Goal: Task Accomplishment & Management: Complete application form

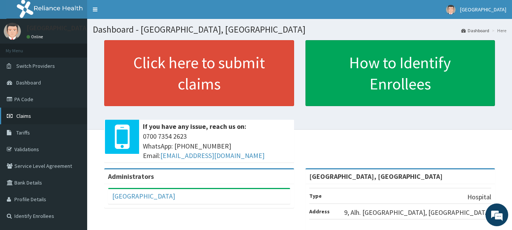
click at [28, 116] on span "Claims" at bounding box center [23, 116] width 15 height 7
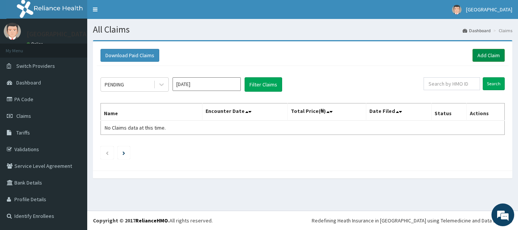
click at [496, 54] on link "Add Claim" at bounding box center [488, 55] width 32 height 13
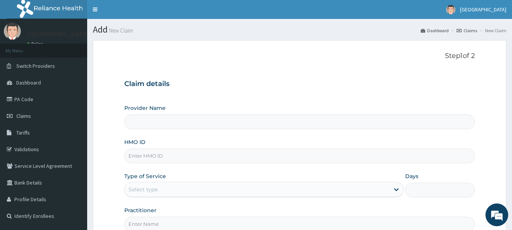
click at [181, 156] on input "HMO ID" at bounding box center [299, 156] width 351 height 15
type input "Osuntuyi Medical Centre, Obanikoro"
type input "CHL/10833/C"
click at [161, 189] on div "Select type" at bounding box center [257, 189] width 265 height 12
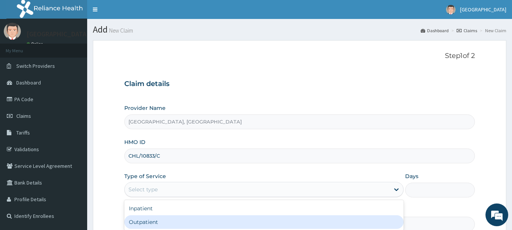
click at [148, 222] on div "Outpatient" at bounding box center [263, 222] width 279 height 14
type input "1"
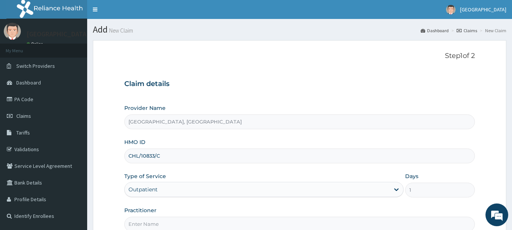
scroll to position [76, 0]
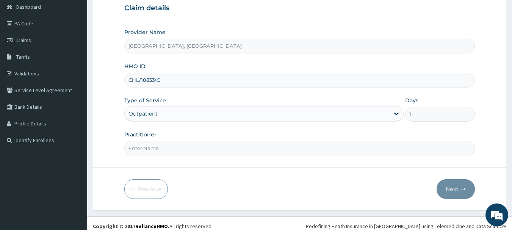
click at [166, 152] on input "Practitioner" at bounding box center [299, 148] width 351 height 15
type input "DR OMOLE"
click at [452, 184] on button "Next" at bounding box center [455, 189] width 38 height 20
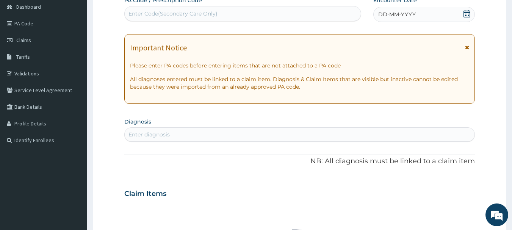
click at [396, 14] on span "DD-MM-YYYY" at bounding box center [397, 15] width 38 height 8
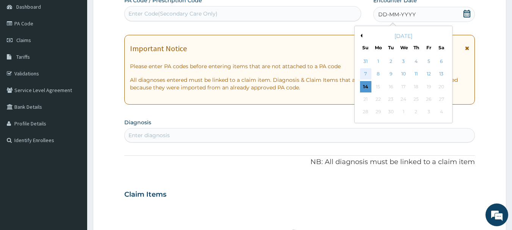
click at [362, 74] on div "7" at bounding box center [365, 74] width 11 height 11
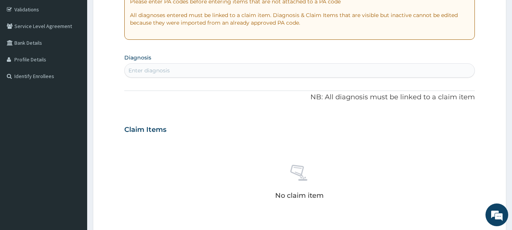
scroll to position [152, 0]
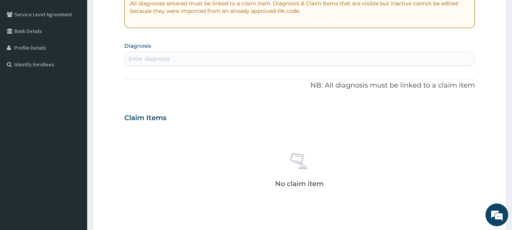
click at [185, 57] on div "Enter diagnosis" at bounding box center [300, 59] width 350 height 12
type input "BACTERIA CONJU"
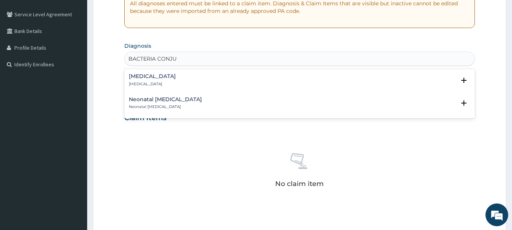
click at [161, 78] on h4 "Bacterial conjunctivitis" at bounding box center [152, 76] width 47 height 6
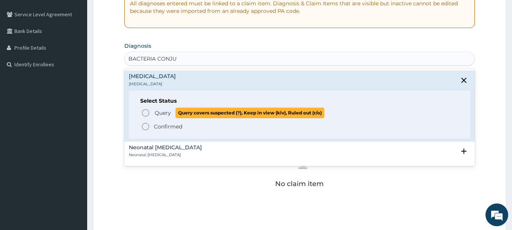
click at [158, 112] on span "Query" at bounding box center [163, 113] width 16 height 8
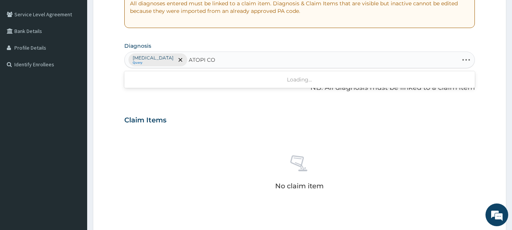
type input "ATOPI CON"
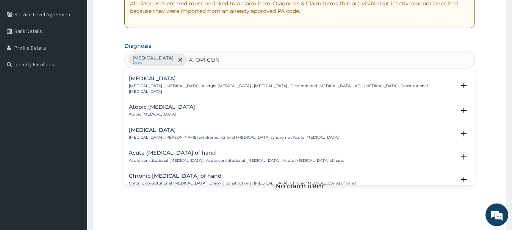
click at [153, 104] on h4 "Atopic conjunctivitis" at bounding box center [162, 107] width 66 height 6
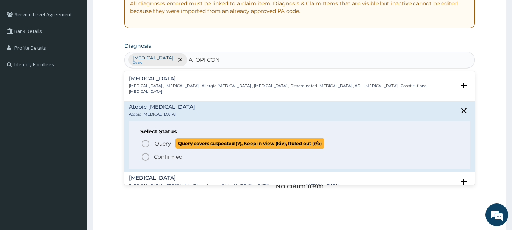
click at [170, 140] on span "Query" at bounding box center [163, 144] width 16 height 8
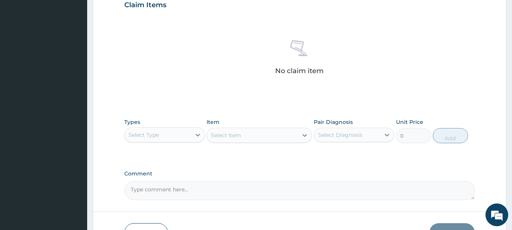
scroll to position [303, 0]
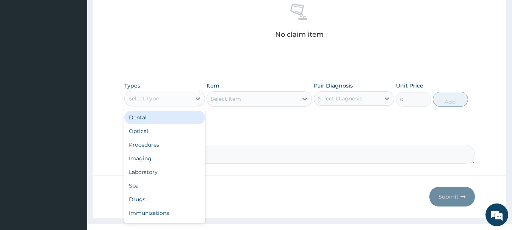
click at [183, 91] on div "Select Type" at bounding box center [164, 98] width 81 height 15
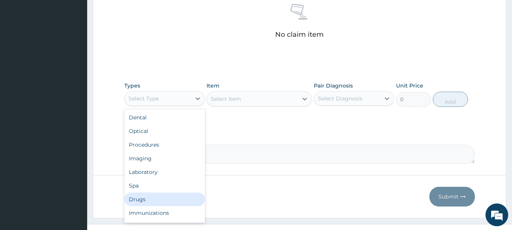
click at [144, 201] on div "Drugs" at bounding box center [164, 199] width 81 height 14
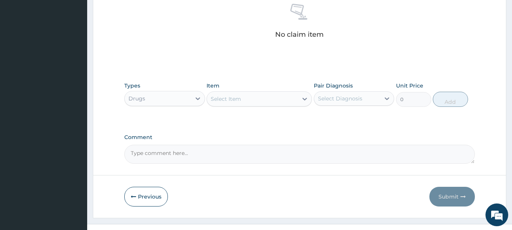
click at [271, 97] on div "Select Item" at bounding box center [252, 99] width 91 height 12
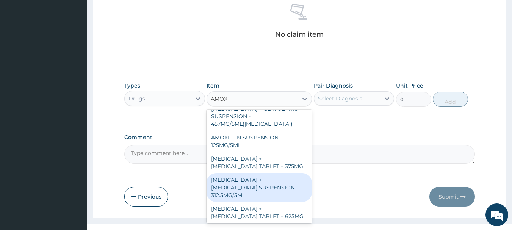
scroll to position [279, 0]
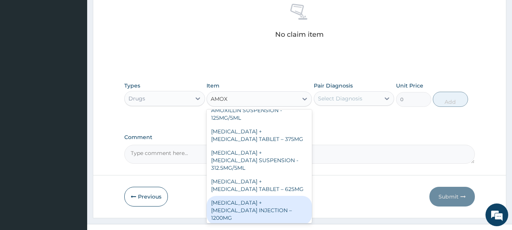
type input "AMOX"
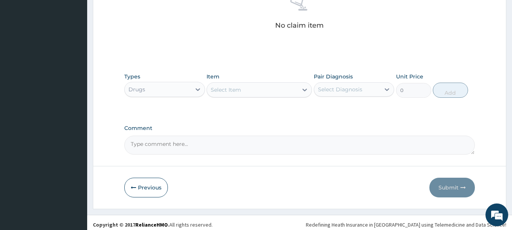
scroll to position [316, 0]
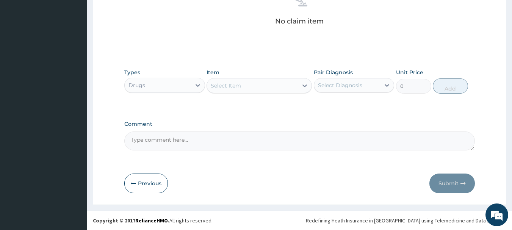
click at [270, 90] on div "Select Item" at bounding box center [252, 86] width 91 height 12
drag, startPoint x: 288, startPoint y: 16, endPoint x: 248, endPoint y: 36, distance: 44.7
click at [287, 17] on div "No claim item" at bounding box center [299, 9] width 351 height 87
click at [226, 42] on div "No claim item" at bounding box center [299, 9] width 351 height 87
click at [257, 87] on div "Select Item" at bounding box center [252, 86] width 91 height 12
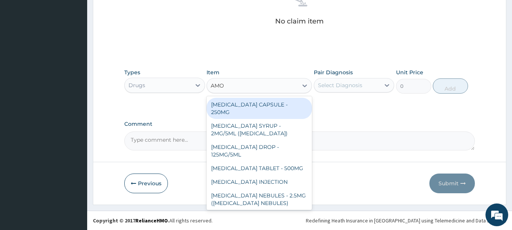
type input "AMOX"
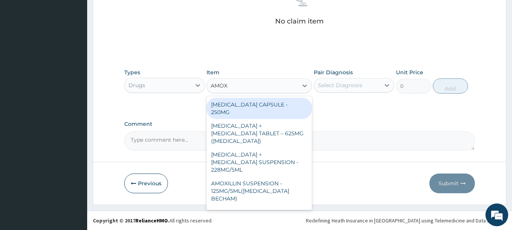
click at [258, 105] on div "[MEDICAL_DATA] CAPSULE - 250MG" at bounding box center [258, 108] width 105 height 21
type input "56"
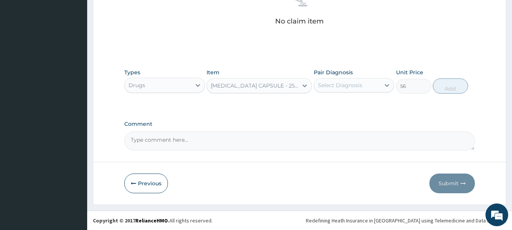
click at [355, 85] on div "Select Diagnosis" at bounding box center [340, 85] width 44 height 8
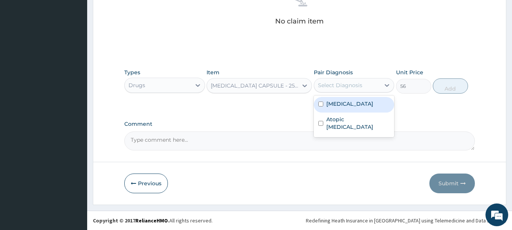
click at [355, 106] on label "Bacterial conjunctivitis" at bounding box center [349, 104] width 47 height 8
checkbox input "true"
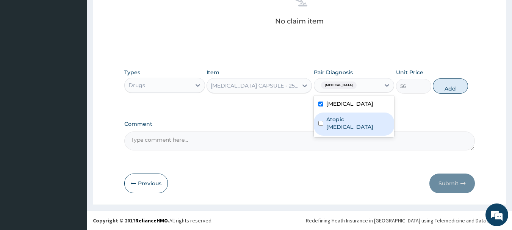
click at [360, 121] on label "Atopic conjunctivitis" at bounding box center [358, 123] width 64 height 15
checkbox input "true"
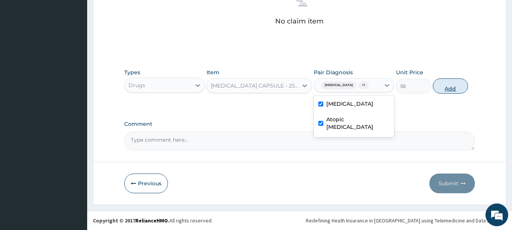
click at [441, 91] on button "Add" at bounding box center [450, 85] width 35 height 15
type input "0"
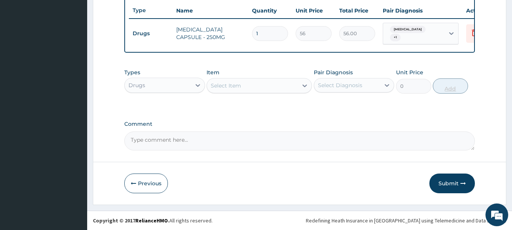
scroll to position [289, 0]
type input "0.00"
type input "1"
type input "56.00"
type input "10"
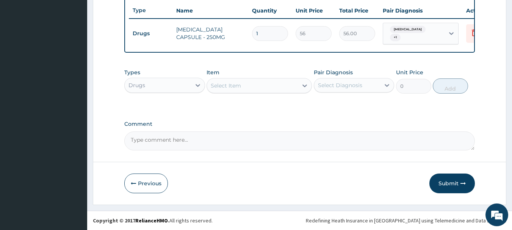
type input "560.00"
type input "10"
click at [263, 86] on div "Select Item" at bounding box center [252, 86] width 91 height 12
type input "LORAT"
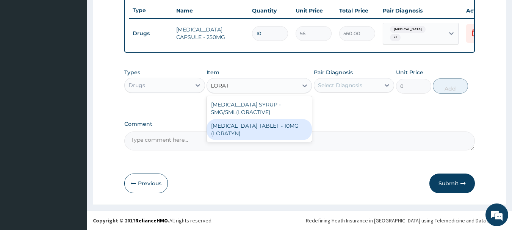
drag, startPoint x: 245, startPoint y: 132, endPoint x: 253, endPoint y: 128, distance: 9.5
click at [245, 132] on div "LORATADINE TABLET - 10MG (LORATYN)" at bounding box center [258, 129] width 105 height 21
type input "98"
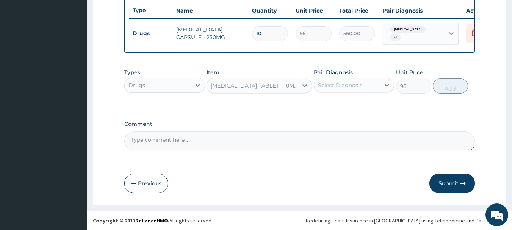
click at [356, 84] on div "Select Diagnosis" at bounding box center [340, 85] width 44 height 8
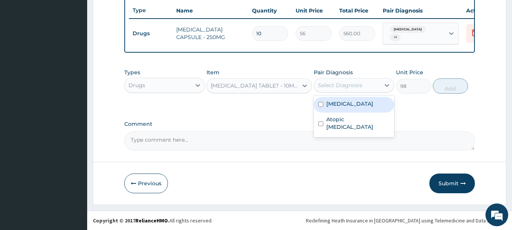
drag, startPoint x: 353, startPoint y: 106, endPoint x: 353, endPoint y: 120, distance: 13.6
click at [353, 113] on div "Bacterial conjunctivitis Atopic conjunctivitis" at bounding box center [354, 116] width 81 height 42
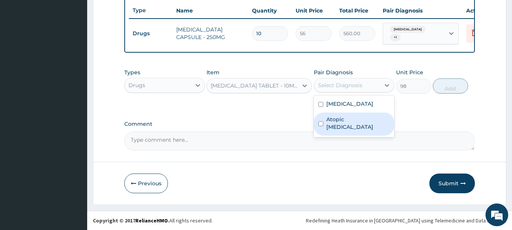
drag, startPoint x: 355, startPoint y: 124, endPoint x: 475, endPoint y: 75, distance: 129.8
click at [358, 123] on div "Atopic conjunctivitis" at bounding box center [354, 124] width 81 height 23
checkbox input "true"
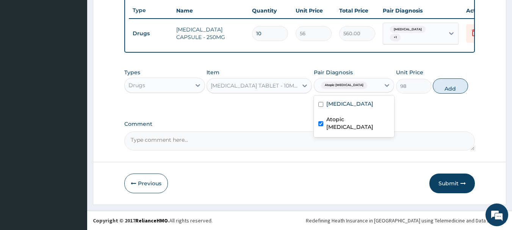
click at [453, 95] on div "Types Drugs Item LORATADINE TABLET - 10MG (LORATYN) Pair Diagnosis option Atopi…" at bounding box center [299, 81] width 351 height 33
click at [456, 90] on button "Add" at bounding box center [450, 85] width 35 height 15
type input "0"
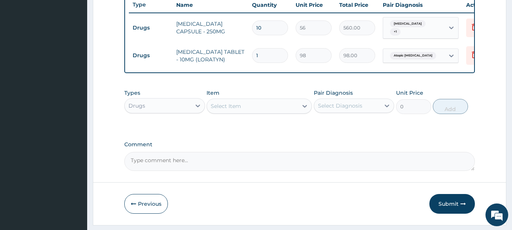
type input "10"
type input "980.00"
type input "10"
click at [152, 112] on div "Drugs" at bounding box center [158, 106] width 66 height 12
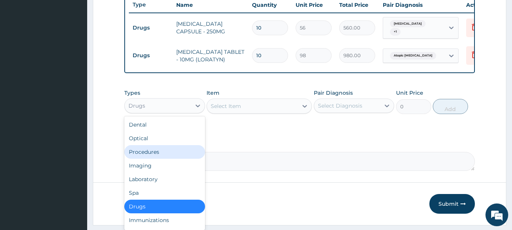
click at [158, 157] on div "Procedures" at bounding box center [164, 152] width 81 height 14
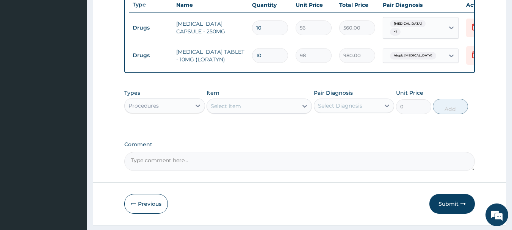
click at [296, 112] on div "Select Item" at bounding box center [252, 106] width 91 height 12
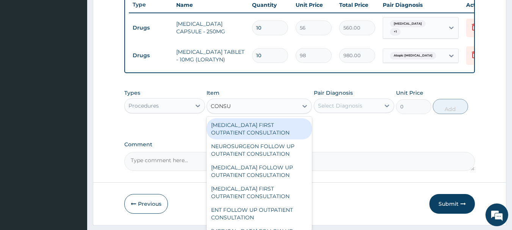
type input "CONSUL"
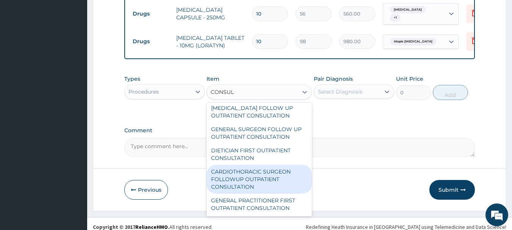
scroll to position [315, 0]
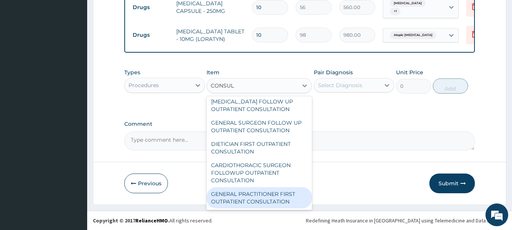
click at [278, 200] on div "GENERAL PRACTITIONER FIRST OUTPATIENT CONSULTATION" at bounding box center [258, 197] width 105 height 21
type input "3750"
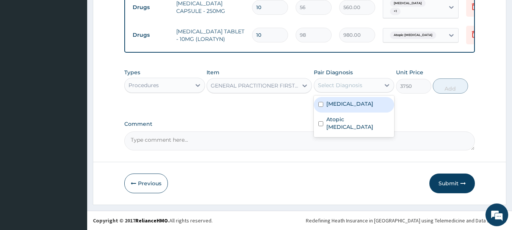
click at [338, 89] on div "Select Diagnosis" at bounding box center [340, 85] width 44 height 8
click at [347, 104] on label "Bacterial conjunctivitis" at bounding box center [349, 104] width 47 height 8
checkbox input "true"
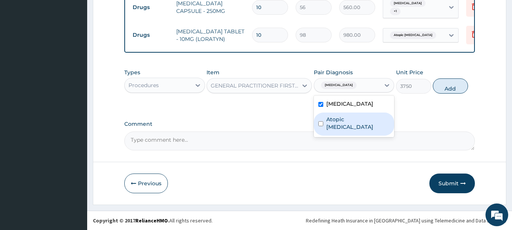
click at [353, 128] on div "Bacterial conjunctivitis Atopic conjunctivitis" at bounding box center [354, 116] width 81 height 42
click at [343, 125] on div "Atopic conjunctivitis" at bounding box center [354, 124] width 81 height 23
checkbox input "true"
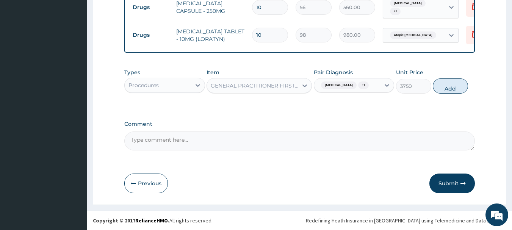
click at [436, 91] on button "Add" at bounding box center [450, 85] width 35 height 15
type input "0"
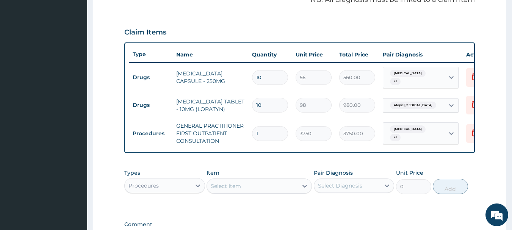
scroll to position [346, 0]
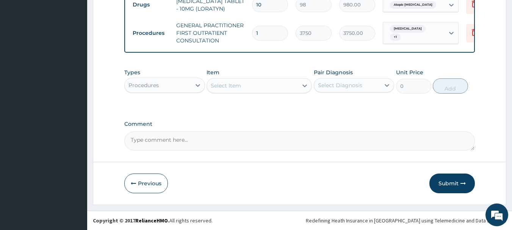
click at [450, 189] on button "Submit" at bounding box center [451, 184] width 45 height 20
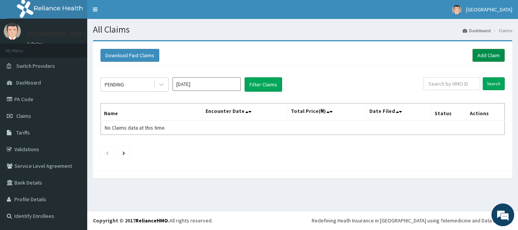
click at [486, 54] on link "Add Claim" at bounding box center [488, 55] width 32 height 13
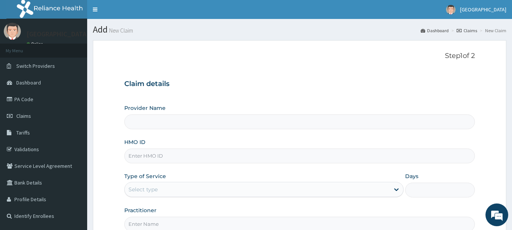
click at [163, 158] on input "HMO ID" at bounding box center [299, 156] width 351 height 15
type input "[GEOGRAPHIC_DATA], [GEOGRAPHIC_DATA]"
type input "CHL/10833/A"
click at [168, 189] on div "Select type" at bounding box center [257, 189] width 265 height 12
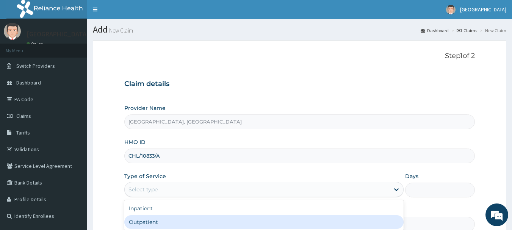
click at [144, 221] on div "Outpatient" at bounding box center [263, 222] width 279 height 14
type input "1"
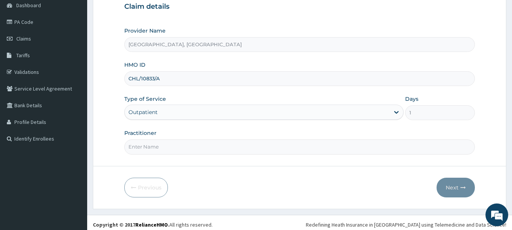
scroll to position [81, 0]
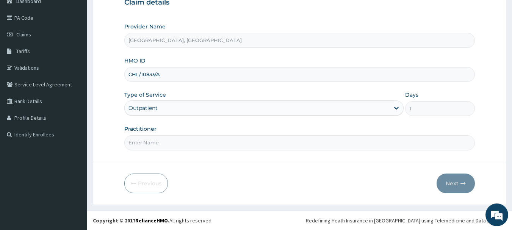
drag, startPoint x: 167, startPoint y: 144, endPoint x: 169, endPoint y: 150, distance: 6.2
click at [167, 144] on input "Practitioner" at bounding box center [299, 142] width 351 height 15
type input "DR ALI"
click at [451, 182] on button "Next" at bounding box center [455, 184] width 38 height 20
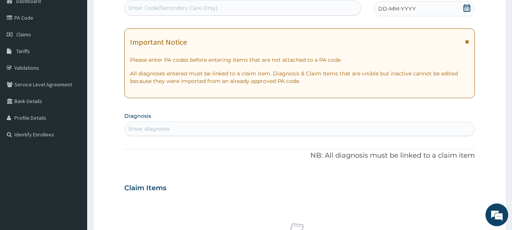
scroll to position [0, 0]
click at [23, 17] on link "PA Code" at bounding box center [43, 17] width 87 height 17
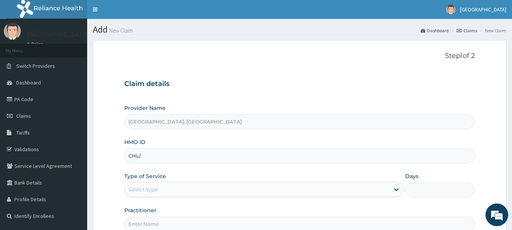
type input "CHL/10833/A"
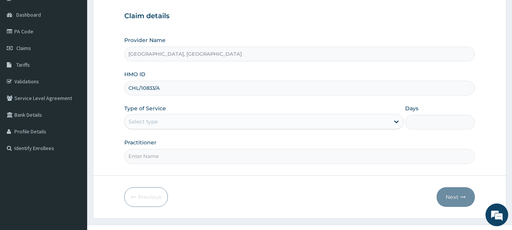
scroll to position [76, 0]
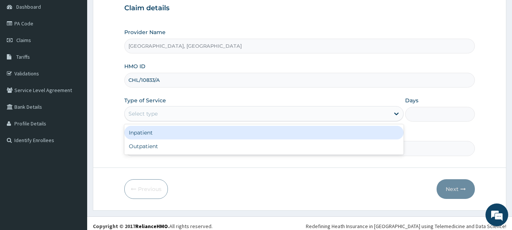
click at [153, 113] on div "Select type" at bounding box center [142, 114] width 29 height 8
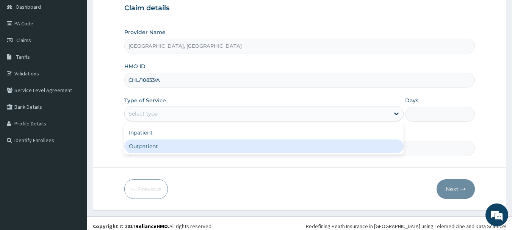
click at [144, 148] on div "Outpatient" at bounding box center [263, 146] width 279 height 14
type input "1"
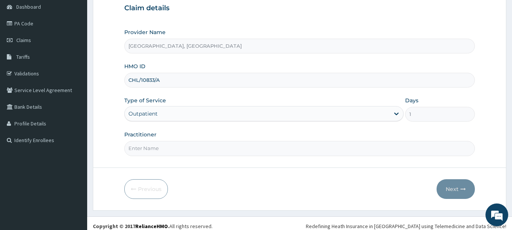
drag, startPoint x: 153, startPoint y: 148, endPoint x: 153, endPoint y: 153, distance: 5.3
click at [153, 148] on input "Practitioner" at bounding box center [299, 148] width 351 height 15
type input "DR OMOLE"
click at [453, 187] on button "Next" at bounding box center [455, 189] width 38 height 20
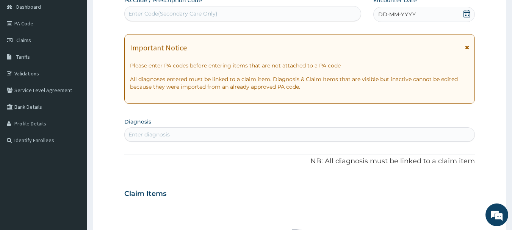
click at [270, 11] on div "Enter Code(Secondary Care Only)" at bounding box center [243, 14] width 236 height 12
type input "PA/E5BAB0"
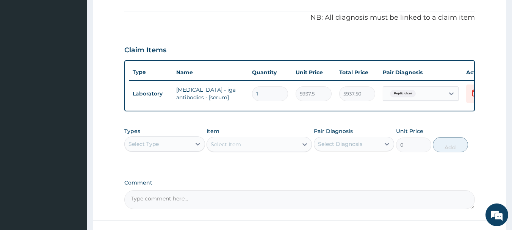
scroll to position [248, 0]
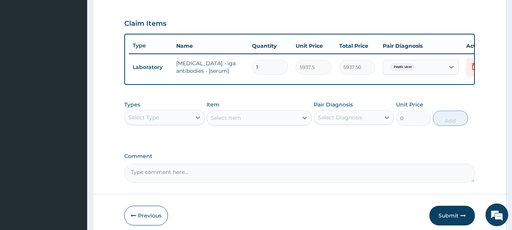
click at [173, 125] on div "Select Type" at bounding box center [164, 117] width 81 height 15
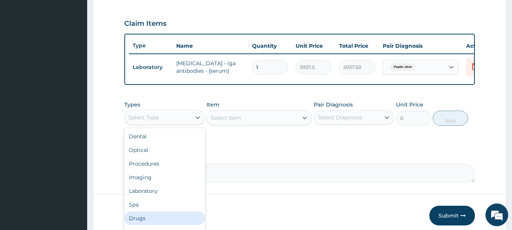
click at [148, 222] on div "Drugs" at bounding box center [164, 218] width 81 height 14
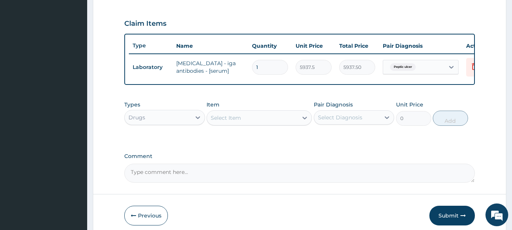
click at [242, 124] on div "Select Item" at bounding box center [252, 118] width 91 height 12
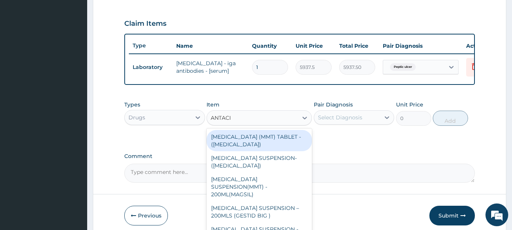
type input "ANTACID"
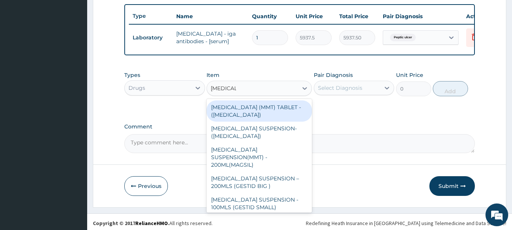
scroll to position [286, 0]
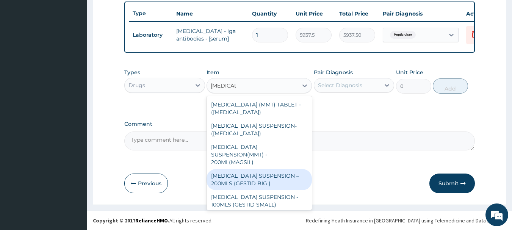
click at [264, 169] on div "ANTACID SUSPENSION – 200MLS (GESTID BIG )" at bounding box center [258, 179] width 105 height 21
type input "1680"
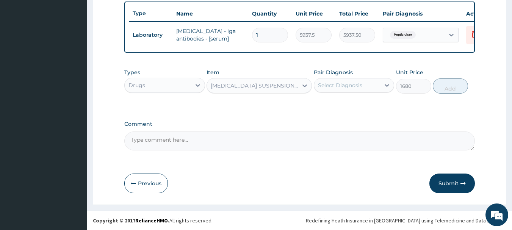
click at [340, 85] on div "Select Diagnosis" at bounding box center [340, 85] width 44 height 8
click at [345, 108] on div "Peptic ulcer" at bounding box center [354, 105] width 81 height 16
checkbox input "true"
click at [446, 86] on button "Add" at bounding box center [450, 85] width 35 height 15
type input "0"
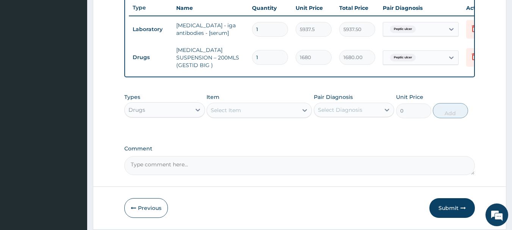
click at [275, 114] on div "Select Item" at bounding box center [252, 110] width 91 height 12
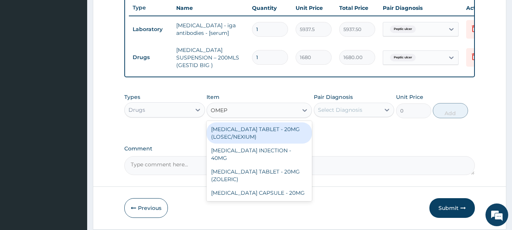
type input "OMEPR"
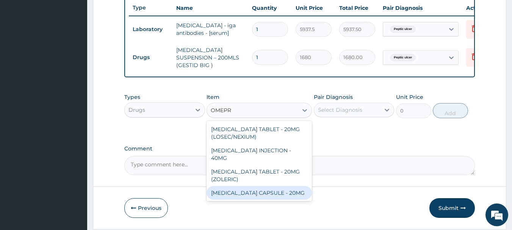
click at [274, 191] on div "OMEPRAZOLE CAPSULE - 20MG" at bounding box center [258, 193] width 105 height 14
type input "140"
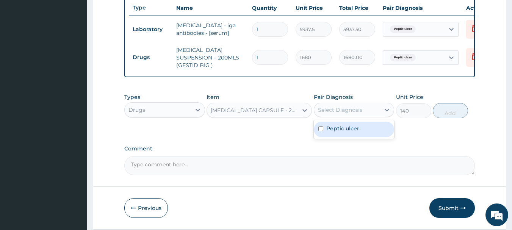
click at [354, 113] on div "Select Diagnosis" at bounding box center [340, 110] width 44 height 8
click at [347, 132] on label "Peptic ulcer" at bounding box center [342, 129] width 33 height 8
checkbox input "true"
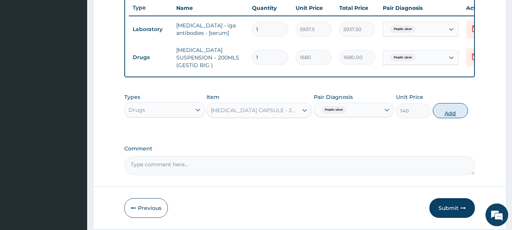
click at [453, 113] on button "Add" at bounding box center [450, 110] width 35 height 15
type input "0"
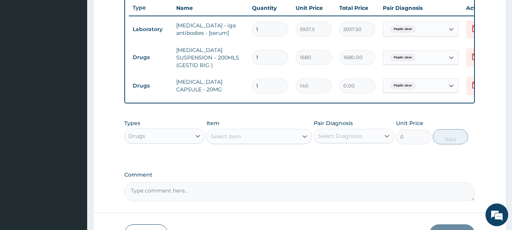
type input "0.00"
type input "2"
type input "280.00"
type input "28"
type input "3920.00"
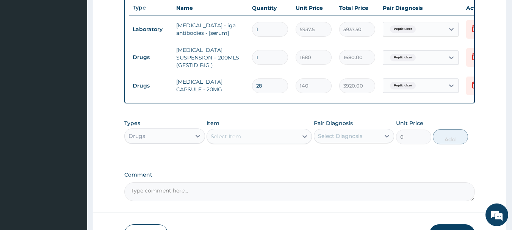
type input "28"
click at [263, 138] on div "Select Item" at bounding box center [252, 136] width 91 height 12
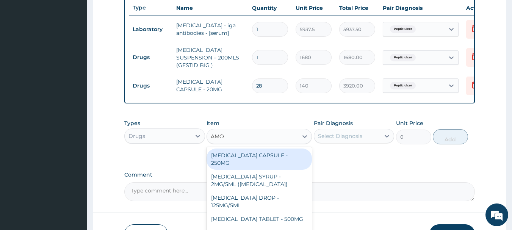
type input "AMOX"
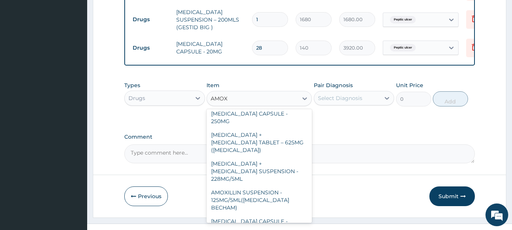
scroll to position [0, 0]
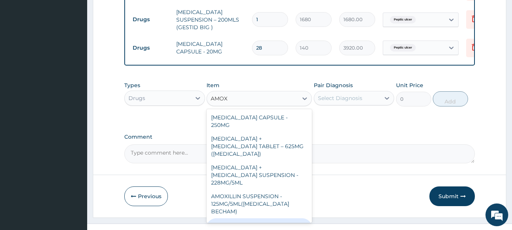
click at [284, 218] on div "AMOXICILLIN CAPSULE - 500MG" at bounding box center [258, 228] width 105 height 21
type input "112"
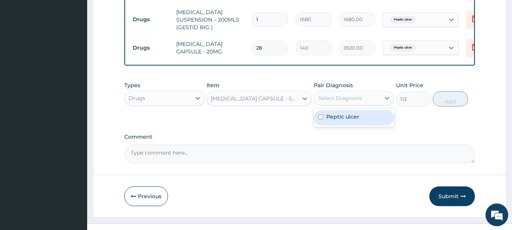
click at [358, 104] on div "Select Diagnosis" at bounding box center [347, 98] width 66 height 12
drag, startPoint x: 341, startPoint y: 117, endPoint x: 346, endPoint y: 117, distance: 4.9
click at [342, 117] on label "Peptic ulcer" at bounding box center [342, 117] width 33 height 8
checkbox input "true"
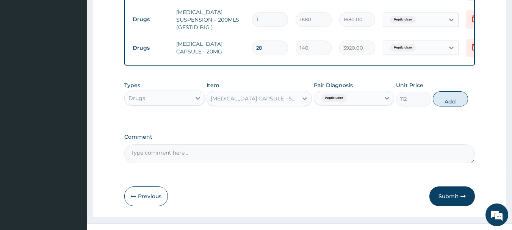
click at [444, 100] on button "Add" at bounding box center [450, 98] width 35 height 15
type input "0"
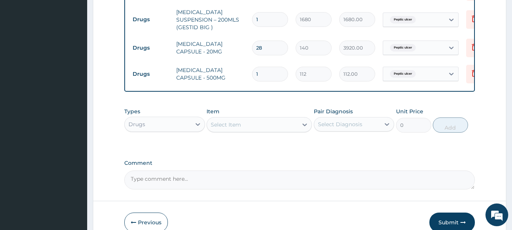
type input "0.00"
type input "2"
type input "224.00"
type input "28"
type input "3136.00"
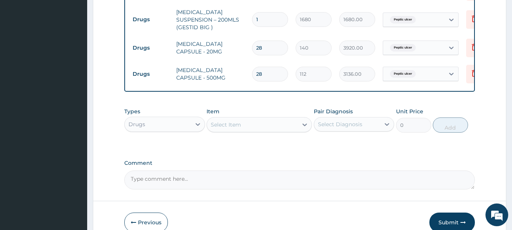
type input "28"
click at [173, 129] on div "Drugs" at bounding box center [158, 124] width 66 height 12
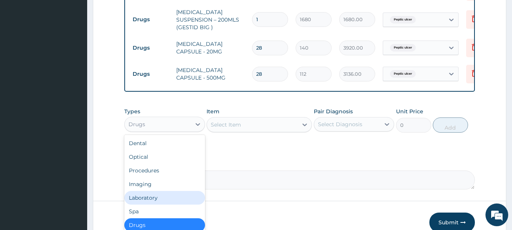
click at [153, 199] on div "Laboratory" at bounding box center [164, 198] width 81 height 14
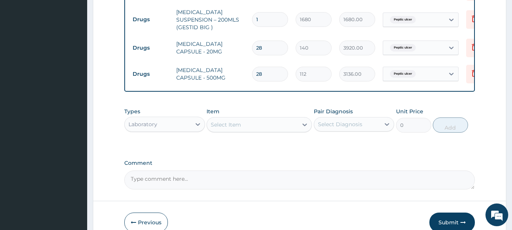
click at [244, 129] on div "Select Item" at bounding box center [252, 125] width 91 height 12
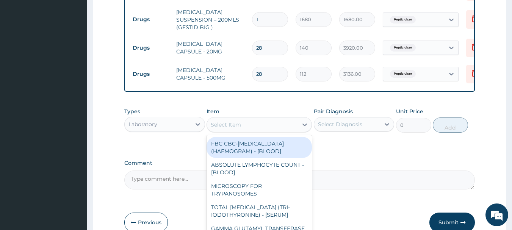
click at [252, 150] on div "FBC CBC-COMPLETE BLOOD COUNT (HAEMOGRAM) - [BLOOD]" at bounding box center [258, 147] width 105 height 21
type input "5000"
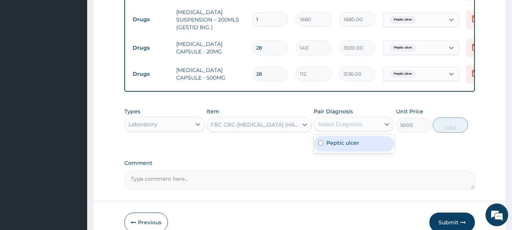
click at [373, 126] on div "Select Diagnosis" at bounding box center [347, 124] width 66 height 12
click at [342, 146] on label "Peptic ulcer" at bounding box center [342, 143] width 33 height 8
checkbox input "true"
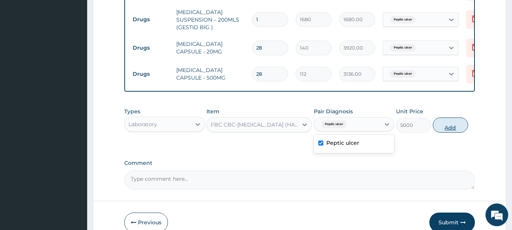
click at [446, 132] on button "Add" at bounding box center [450, 124] width 35 height 15
type input "0"
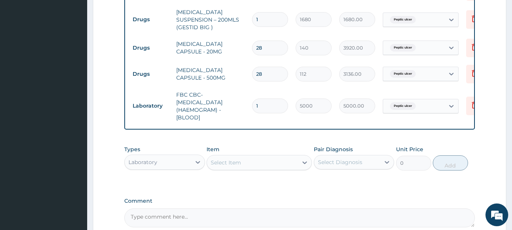
click at [231, 163] on div "Select Item" at bounding box center [226, 163] width 30 height 8
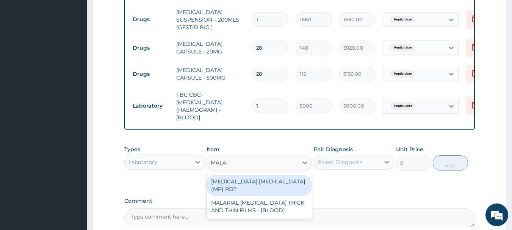
type input "MALAR"
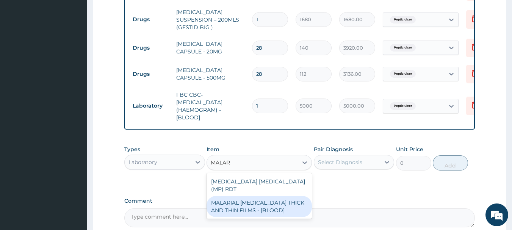
click at [286, 205] on div "MALARIAL PARASITE THICK AND THIN FILMS - [BLOOD]" at bounding box center [258, 206] width 105 height 21
type input "2187.5"
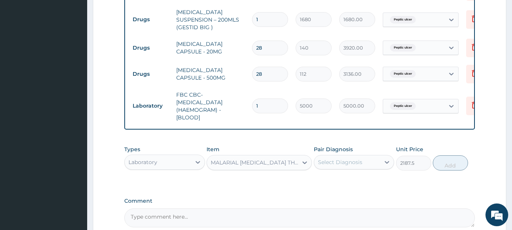
click at [363, 166] on div "Select Diagnosis" at bounding box center [347, 162] width 66 height 12
click at [359, 185] on div "Peptic ulcer" at bounding box center [354, 182] width 81 height 16
checkbox input "true"
click at [289, 182] on div "Types Laboratory Item MALARIAL PARASITE THICK AND THIN FILMS - [BLOOD] Pair Dia…" at bounding box center [299, 164] width 351 height 44
click at [165, 158] on div "Laboratory" at bounding box center [158, 162] width 66 height 12
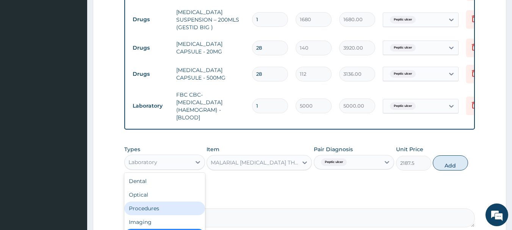
click at [150, 207] on div "Procedures" at bounding box center [164, 209] width 81 height 14
type input "0"
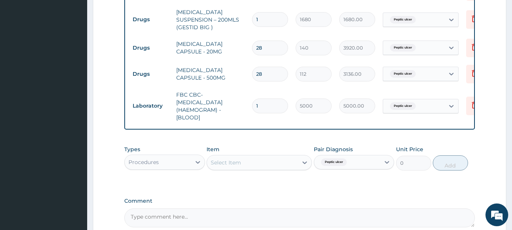
click at [266, 168] on div "Select Item" at bounding box center [252, 162] width 91 height 12
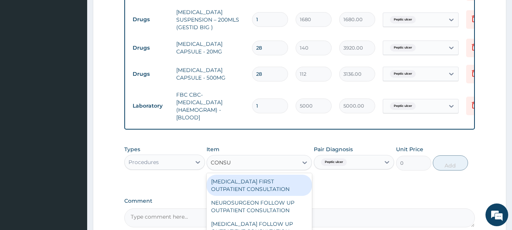
type input "CONSUL"
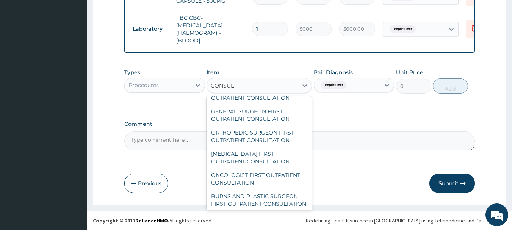
scroll to position [1209, 0]
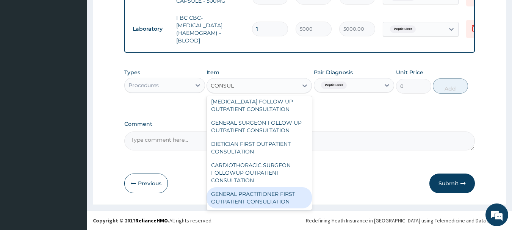
click at [275, 197] on div "GENERAL PRACTITIONER FIRST OUTPATIENT CONSULTATION" at bounding box center [258, 197] width 105 height 21
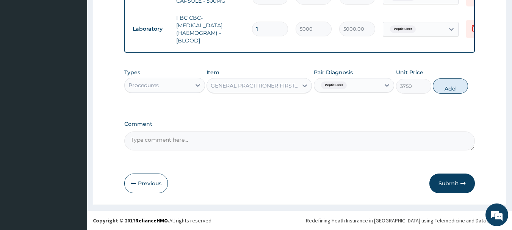
click at [446, 88] on button "Add" at bounding box center [450, 85] width 35 height 15
type input "0"
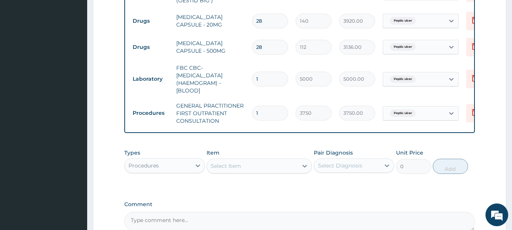
scroll to position [433, 0]
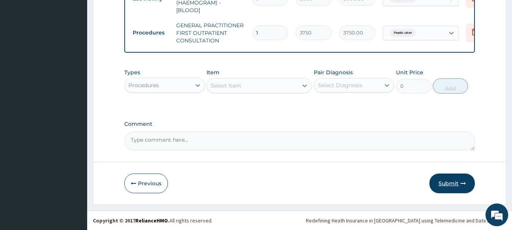
click at [445, 180] on button "Submit" at bounding box center [451, 184] width 45 height 20
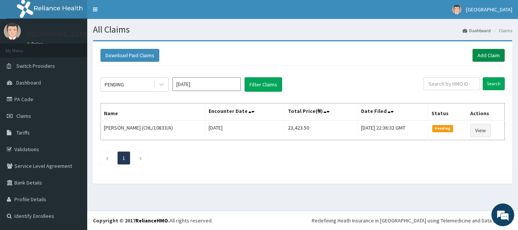
click at [488, 55] on link "Add Claim" at bounding box center [488, 55] width 32 height 13
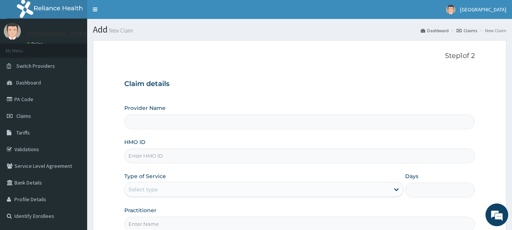
click at [160, 158] on input "HMO ID" at bounding box center [299, 156] width 351 height 15
type input "[GEOGRAPHIC_DATA], [GEOGRAPHIC_DATA]"
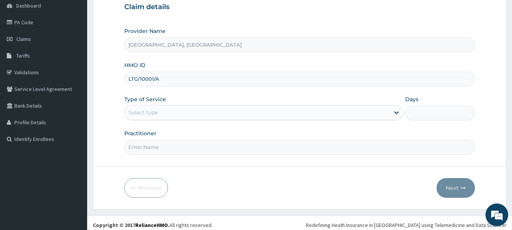
scroll to position [81, 0]
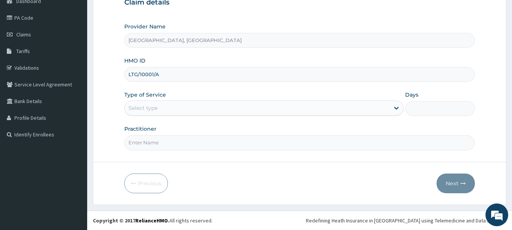
type input "LTG/10001/A"
click at [166, 104] on div "Select type" at bounding box center [257, 108] width 265 height 12
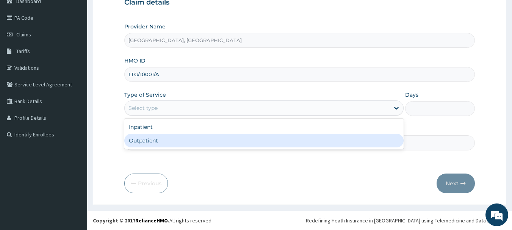
click at [158, 138] on div "Outpatient" at bounding box center [263, 141] width 279 height 14
type input "1"
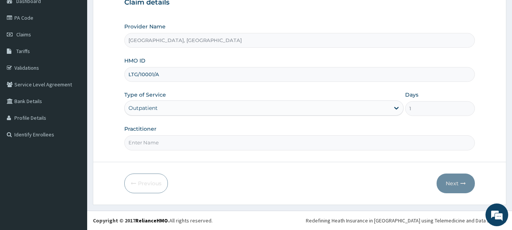
click at [156, 145] on input "Practitioner" at bounding box center [299, 142] width 351 height 15
type input "[PERSON_NAME]"
click at [454, 186] on button "Next" at bounding box center [455, 184] width 38 height 20
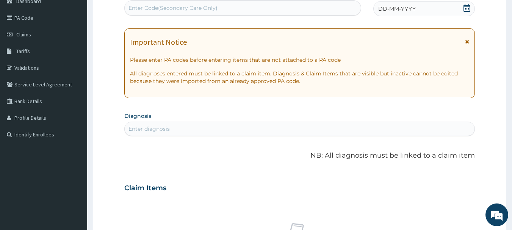
click at [402, 10] on span "DD-MM-YYYY" at bounding box center [397, 9] width 38 height 8
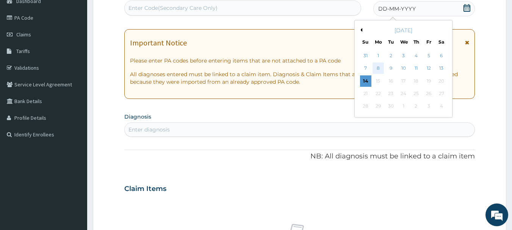
click at [378, 69] on div "8" at bounding box center [377, 68] width 11 height 11
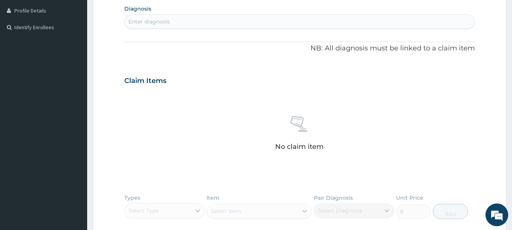
scroll to position [195, 0]
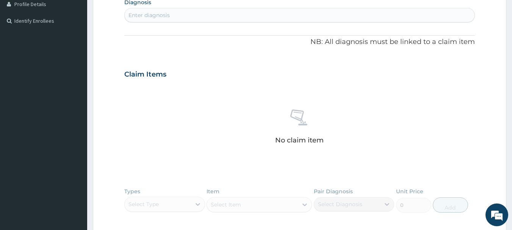
click at [208, 13] on div "Enter diagnosis" at bounding box center [300, 15] width 350 height 12
type input "UPPER RES"
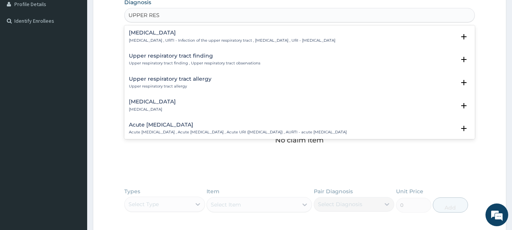
click at [164, 36] on h4 "Upper respiratory infection" at bounding box center [232, 33] width 206 height 6
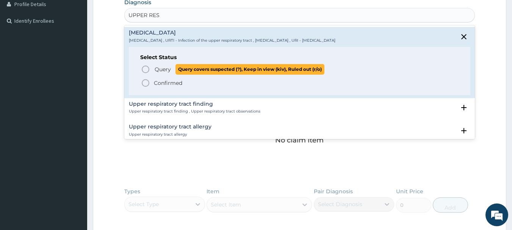
click at [166, 67] on span "Query" at bounding box center [163, 70] width 16 height 8
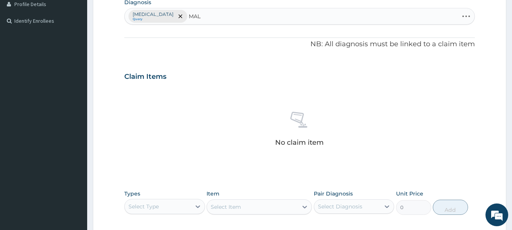
type input "MALA"
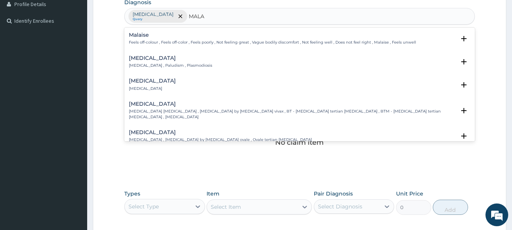
click at [147, 59] on h4 "Malaria" at bounding box center [170, 58] width 83 height 6
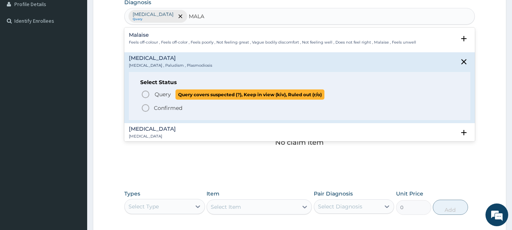
click at [164, 92] on span "Query" at bounding box center [163, 95] width 16 height 8
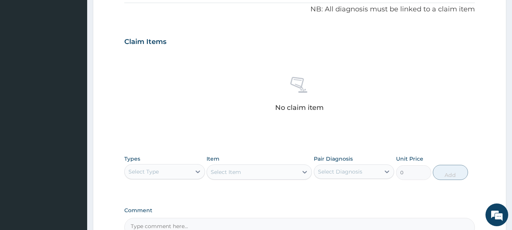
scroll to position [309, 0]
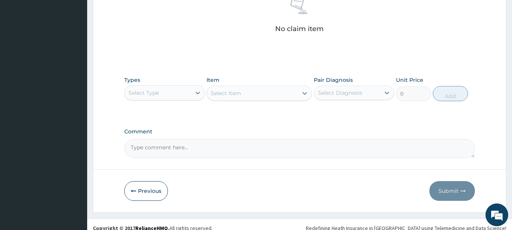
click at [168, 91] on div "Select Type" at bounding box center [158, 93] width 66 height 12
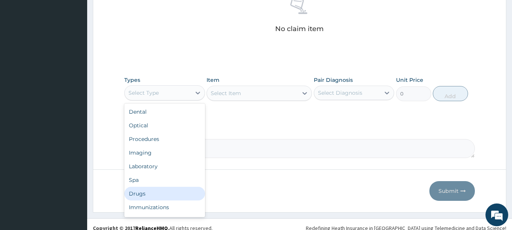
click at [142, 192] on div "Drugs" at bounding box center [164, 194] width 81 height 14
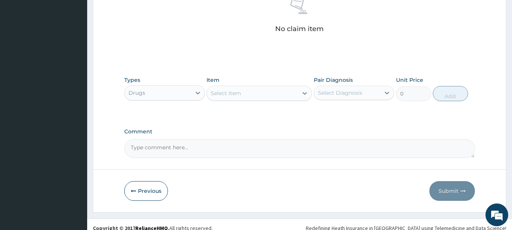
click at [275, 91] on div "Select Item" at bounding box center [252, 93] width 91 height 12
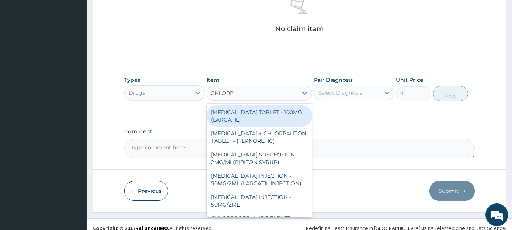
type input "CHLORPH"
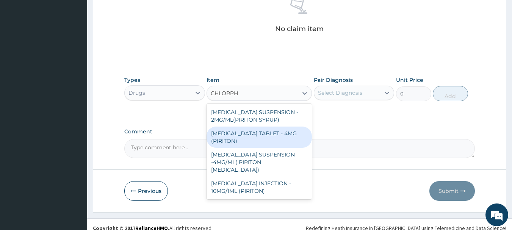
click at [243, 135] on div "CHLORPHENIRAMINE TABLET - 4MG (PIRITON)" at bounding box center [258, 137] width 105 height 21
type input "22.4"
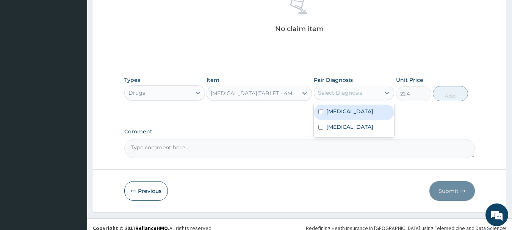
click at [357, 94] on div "Select Diagnosis" at bounding box center [340, 93] width 44 height 8
click at [349, 115] on label "Upper respiratory infection" at bounding box center [349, 112] width 47 height 8
checkbox input "true"
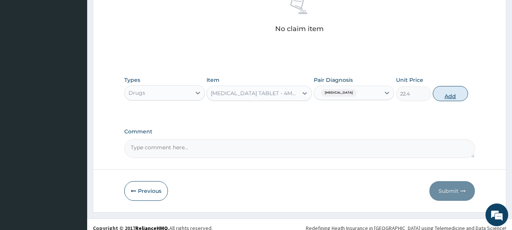
click at [448, 95] on button "Add" at bounding box center [450, 93] width 35 height 15
type input "0"
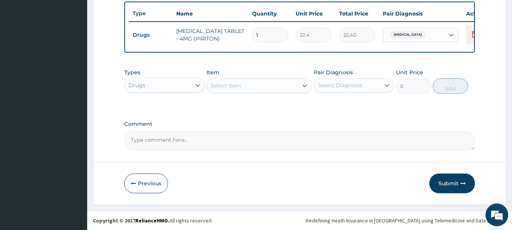
type input "0.00"
type input "5"
type input "112.00"
type input "5"
click at [277, 86] on div "Select Item" at bounding box center [252, 86] width 91 height 12
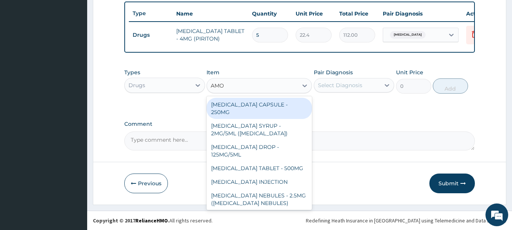
type input "AMOX"
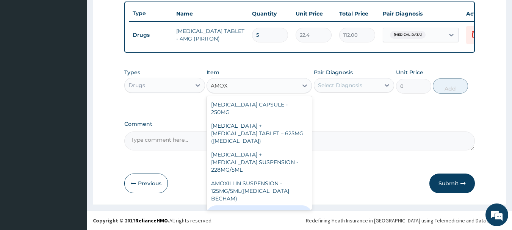
click at [265, 205] on div "[MEDICAL_DATA] CAPSULE - 500MG" at bounding box center [258, 215] width 105 height 21
type input "112"
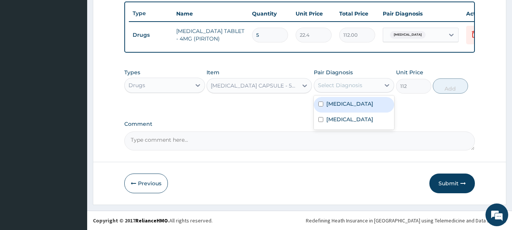
click at [350, 86] on div "Select Diagnosis" at bounding box center [340, 85] width 44 height 8
click at [342, 108] on label "Upper respiratory infection" at bounding box center [349, 104] width 47 height 8
checkbox input "true"
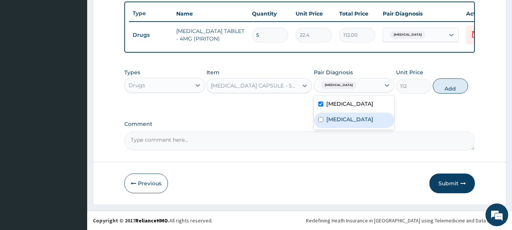
drag, startPoint x: 339, startPoint y: 127, endPoint x: 416, endPoint y: 110, distance: 78.8
click at [355, 126] on div "[MEDICAL_DATA]" at bounding box center [354, 121] width 81 height 16
checkbox input "true"
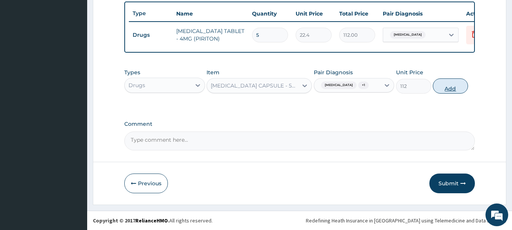
click at [450, 92] on button "Add" at bounding box center [450, 85] width 35 height 15
type input "0"
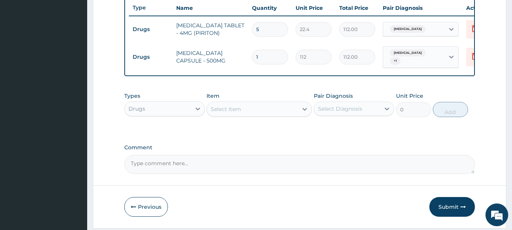
type input "15"
type input "1680.00"
type input "15"
click at [241, 114] on div "Select Item" at bounding box center [252, 109] width 91 height 12
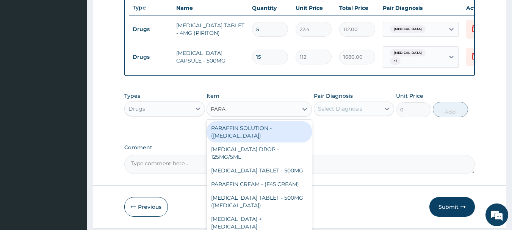
type input "PARAC"
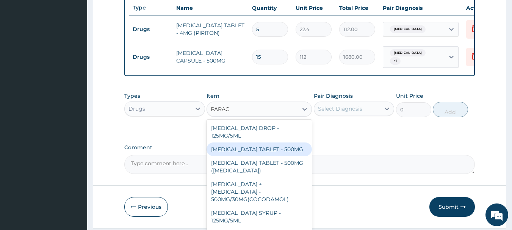
click at [263, 156] on div "[MEDICAL_DATA] TABLET - 500MG" at bounding box center [258, 149] width 105 height 14
type input "33.599999999999994"
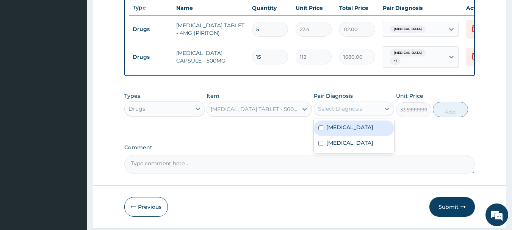
click at [344, 113] on div "Select Diagnosis" at bounding box center [340, 109] width 44 height 8
click at [346, 131] on label "Upper respiratory infection" at bounding box center [349, 128] width 47 height 8
checkbox input "true"
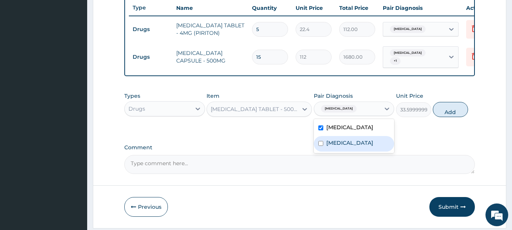
click at [347, 152] on div "[MEDICAL_DATA]" at bounding box center [354, 144] width 81 height 16
checkbox input "true"
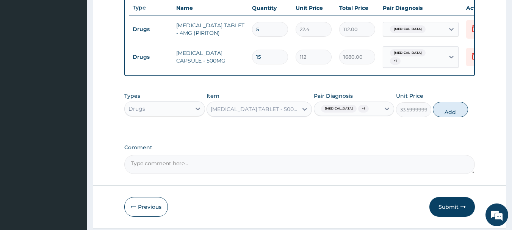
click at [452, 117] on button "Add" at bounding box center [450, 109] width 35 height 15
type input "0"
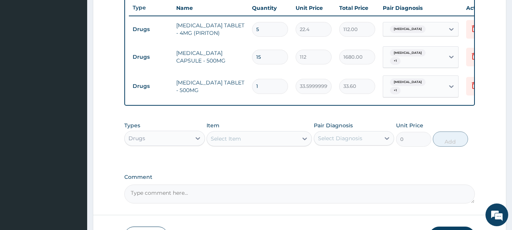
type input "18"
type input "604.80"
type input "18"
click at [249, 143] on div "Select Item" at bounding box center [252, 139] width 91 height 12
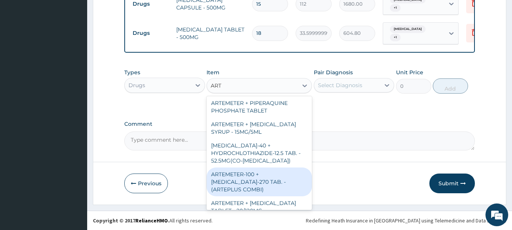
scroll to position [341, 0]
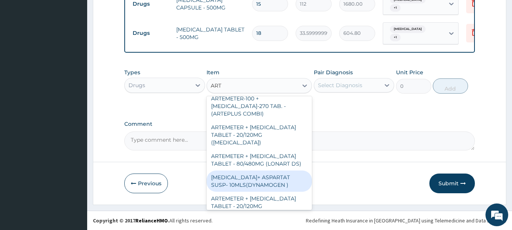
type input "ARTE"
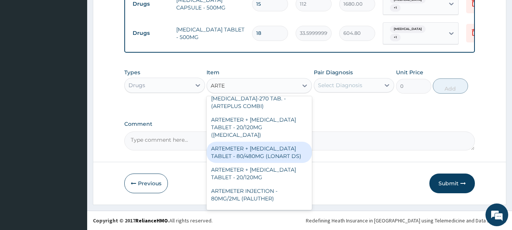
click at [269, 142] on div "ARTEMETER + [MEDICAL_DATA] TABLET - 80/480MG (LONART DS)" at bounding box center [258, 152] width 105 height 21
type input "588"
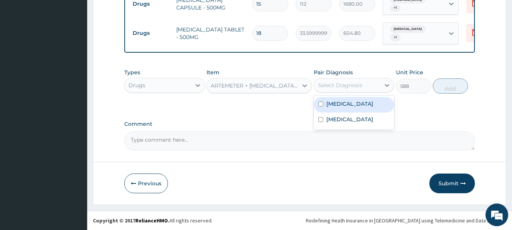
click at [344, 86] on div "Select Diagnosis" at bounding box center [340, 85] width 44 height 8
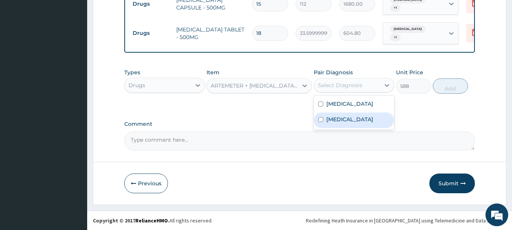
click at [338, 123] on label "[MEDICAL_DATA]" at bounding box center [349, 120] width 47 height 8
checkbox input "true"
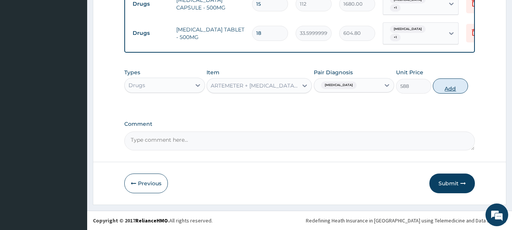
click at [449, 86] on button "Add" at bounding box center [450, 85] width 35 height 15
type input "0"
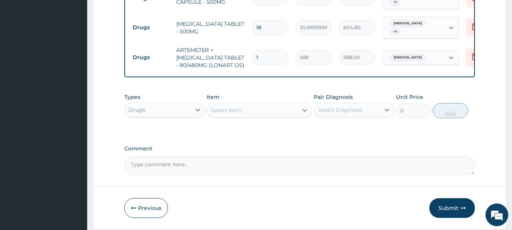
type input "0.00"
type input "6"
type input "3528.00"
type input "6"
click at [150, 116] on div "Drugs" at bounding box center [158, 110] width 66 height 12
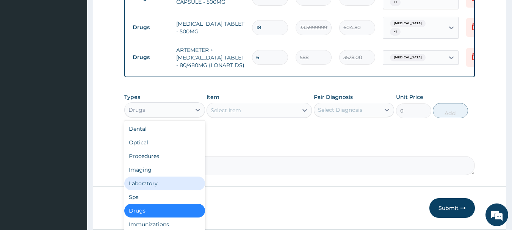
click at [146, 187] on div "Laboratory" at bounding box center [164, 184] width 81 height 14
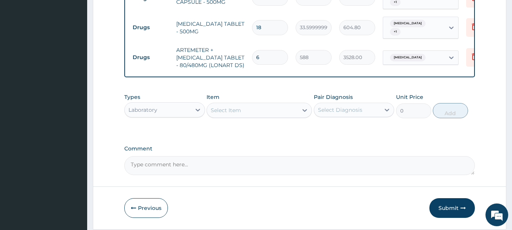
click at [278, 116] on div "Select Item" at bounding box center [252, 110] width 91 height 12
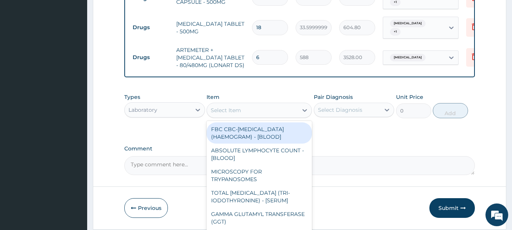
click at [231, 141] on div "FBC CBC-[MEDICAL_DATA] (HAEMOGRAM) - [BLOOD]" at bounding box center [258, 132] width 105 height 21
type input "5000"
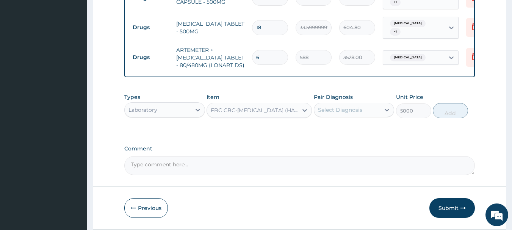
click at [345, 111] on div "Select Diagnosis" at bounding box center [347, 110] width 66 height 12
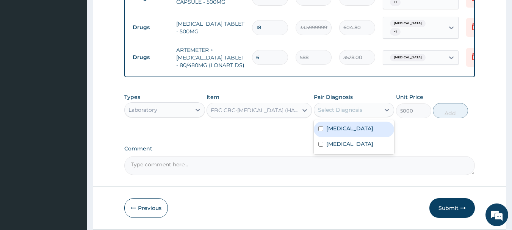
click at [354, 132] on label "Upper respiratory infection" at bounding box center [349, 129] width 47 height 8
checkbox input "true"
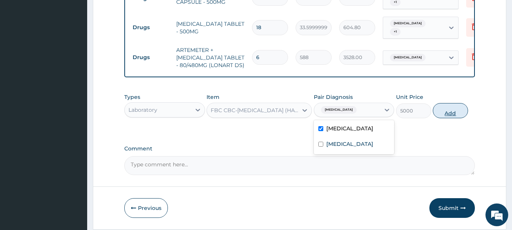
click at [447, 118] on button "Add" at bounding box center [450, 110] width 35 height 15
type input "0"
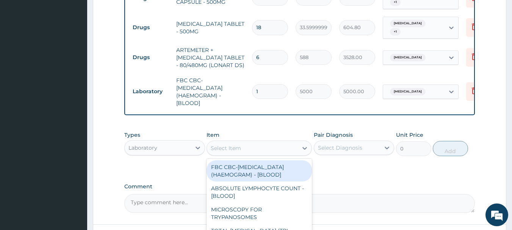
click at [231, 151] on div "Select Item" at bounding box center [226, 148] width 30 height 8
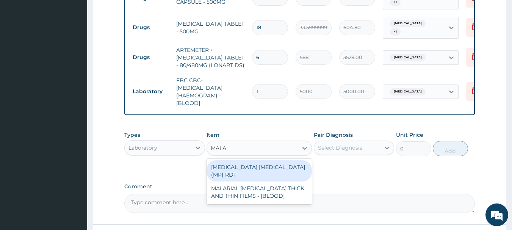
type input "MALAR"
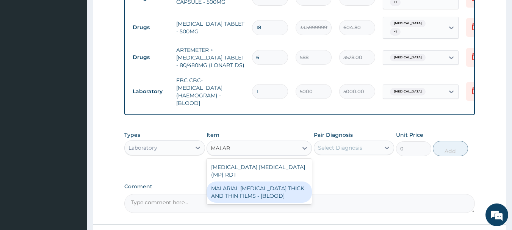
click at [280, 195] on div "MALARIAL PARASITE THICK AND THIN FILMS - [BLOOD]" at bounding box center [258, 191] width 105 height 21
type input "2187.5"
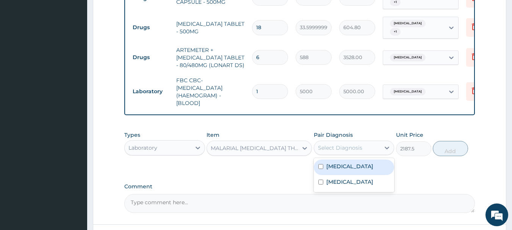
click at [347, 152] on div "Select Diagnosis" at bounding box center [340, 148] width 44 height 8
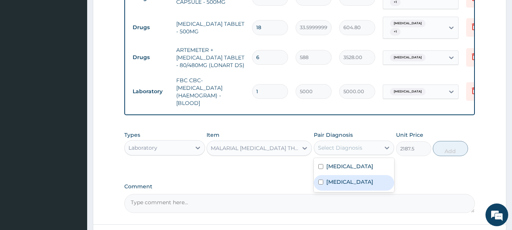
click at [338, 186] on label "Malaria" at bounding box center [349, 182] width 47 height 8
checkbox input "true"
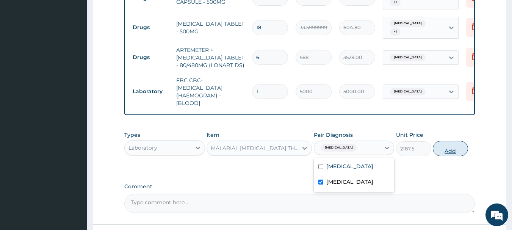
click at [454, 155] on button "Add" at bounding box center [450, 148] width 35 height 15
type input "0"
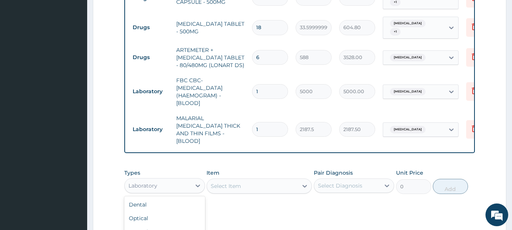
click at [171, 181] on div "Laboratory" at bounding box center [158, 186] width 66 height 12
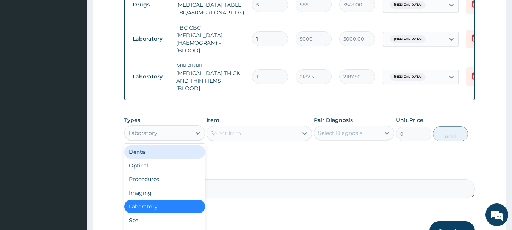
scroll to position [421, 0]
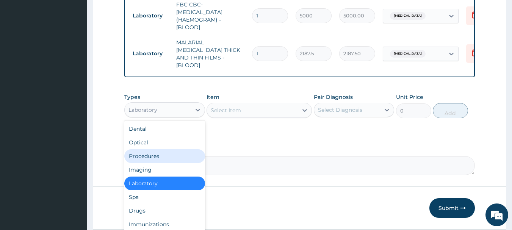
click at [151, 155] on div "Procedures" at bounding box center [164, 156] width 81 height 14
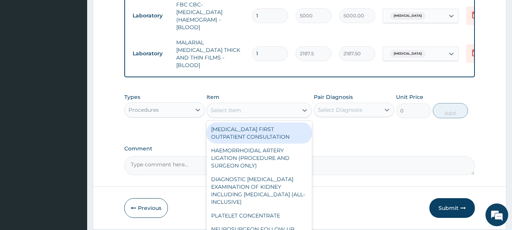
click at [263, 108] on div "Select Item" at bounding box center [252, 110] width 91 height 12
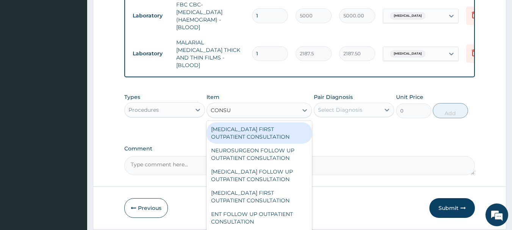
type input "CONSUL"
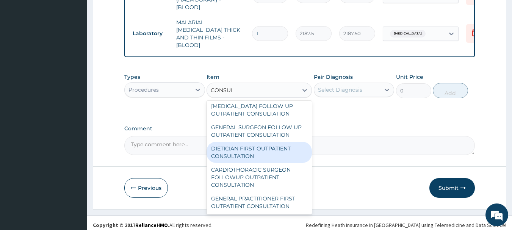
scroll to position [443, 0]
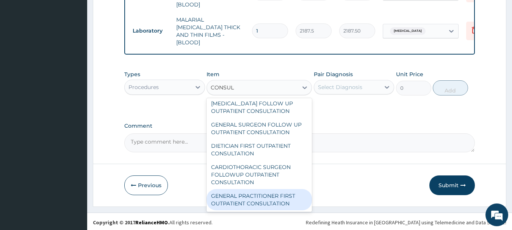
click at [269, 193] on div "GENERAL PRACTITIONER FIRST OUTPATIENT CONSULTATION" at bounding box center [258, 199] width 105 height 21
type input "3750"
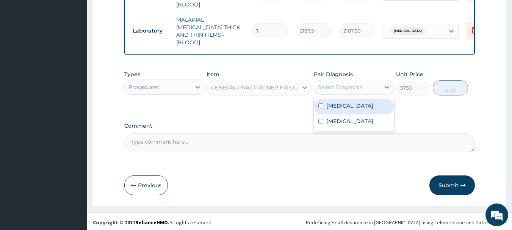
click at [355, 88] on div "Select Diagnosis" at bounding box center [340, 87] width 44 height 8
click at [342, 105] on label "Upper respiratory infection" at bounding box center [349, 106] width 47 height 8
checkbox input "true"
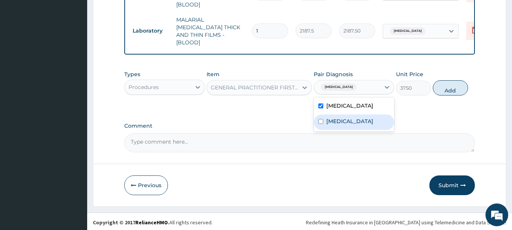
click at [343, 125] on label "Malaria" at bounding box center [349, 121] width 47 height 8
checkbox input "true"
click at [443, 89] on button "Add" at bounding box center [450, 87] width 35 height 15
type input "0"
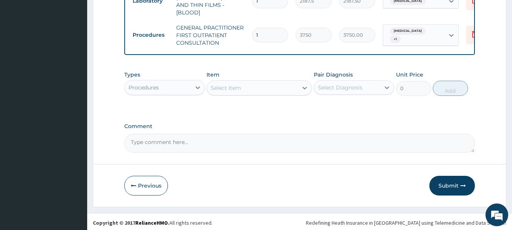
scroll to position [474, 0]
click at [449, 182] on button "Submit" at bounding box center [451, 185] width 45 height 20
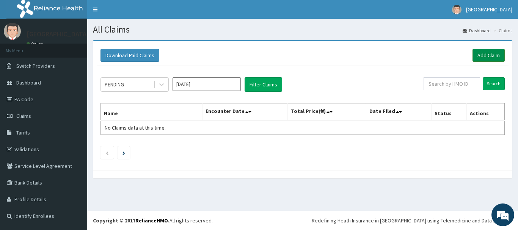
click at [489, 55] on link "Add Claim" at bounding box center [488, 55] width 32 height 13
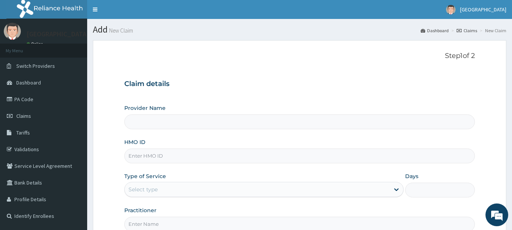
type input "[GEOGRAPHIC_DATA], [GEOGRAPHIC_DATA]"
click at [153, 156] on input "HMO ID" at bounding box center [299, 156] width 351 height 15
type input "VFI/10026/A"
click at [151, 185] on div "Select type" at bounding box center [257, 189] width 265 height 12
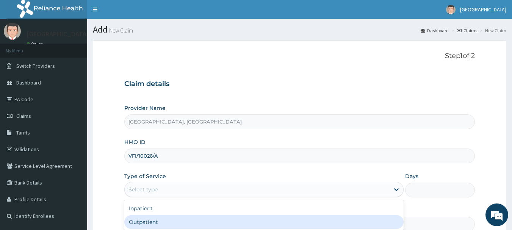
drag, startPoint x: 148, startPoint y: 224, endPoint x: 183, endPoint y: 181, distance: 55.3
click at [148, 224] on div "Outpatient" at bounding box center [263, 222] width 279 height 14
type input "1"
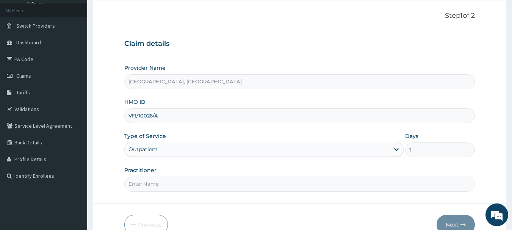
scroll to position [76, 0]
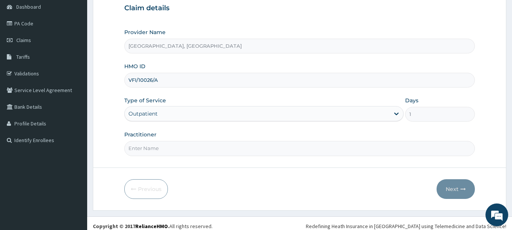
click at [169, 152] on input "Practitioner" at bounding box center [299, 148] width 351 height 15
type input "[PERSON_NAME]"
click at [452, 186] on button "Next" at bounding box center [455, 189] width 38 height 20
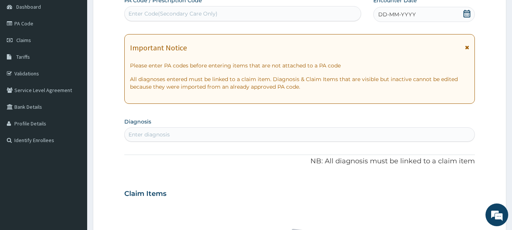
click at [229, 8] on div "Enter Code(Secondary Care Only)" at bounding box center [243, 14] width 236 height 12
type input "PA/0AC624"
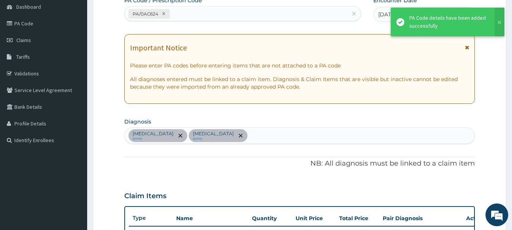
scroll to position [202, 0]
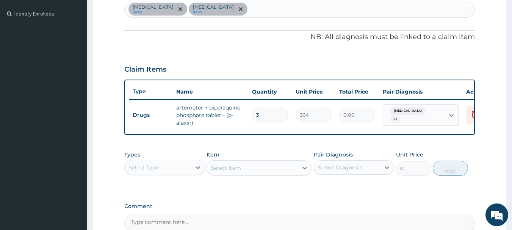
type input "0.00"
type input "9"
type input "3276.00"
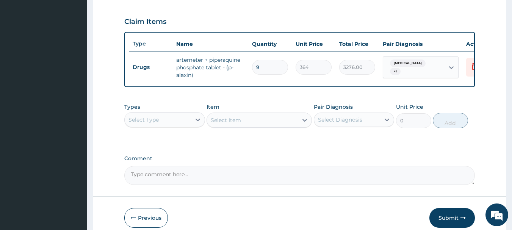
scroll to position [290, 0]
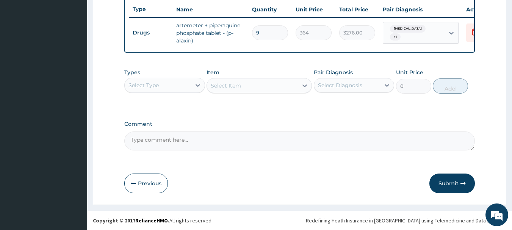
type input "9"
click at [168, 79] on div "Select Type" at bounding box center [158, 85] width 66 height 12
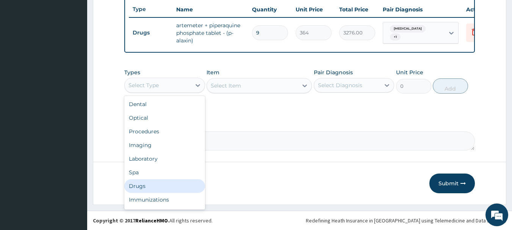
click at [140, 186] on div "Drugs" at bounding box center [164, 186] width 81 height 14
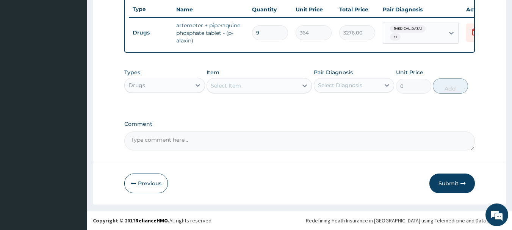
click at [293, 82] on div "Select Item" at bounding box center [252, 86] width 91 height 12
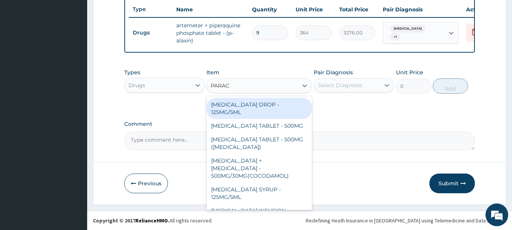
type input "PARACE"
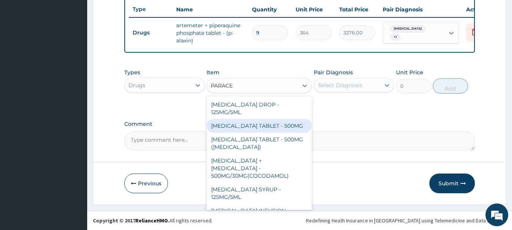
click at [279, 127] on div "[MEDICAL_DATA] TABLET - 500MG" at bounding box center [258, 126] width 105 height 14
type input "33.599999999999994"
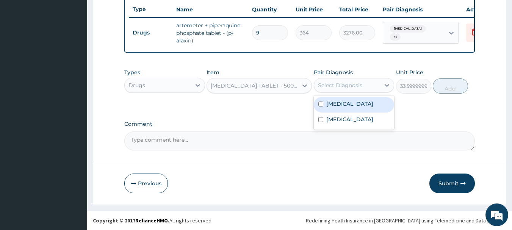
click at [362, 88] on div "Select Diagnosis" at bounding box center [347, 85] width 66 height 12
click at [341, 109] on div "[MEDICAL_DATA]" at bounding box center [354, 105] width 81 height 16
checkbox input "true"
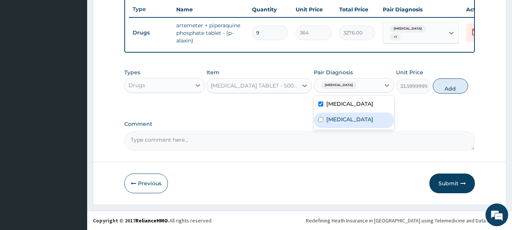
drag, startPoint x: 342, startPoint y: 120, endPoint x: 404, endPoint y: 106, distance: 62.9
click at [347, 120] on div "[MEDICAL_DATA]" at bounding box center [354, 121] width 81 height 16
checkbox input "true"
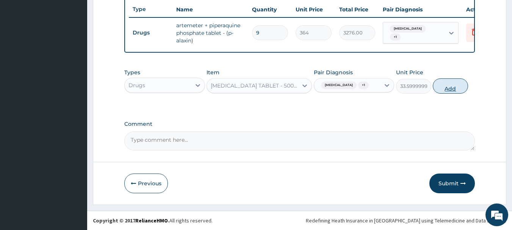
click at [447, 86] on button "Add" at bounding box center [450, 85] width 35 height 15
type input "0"
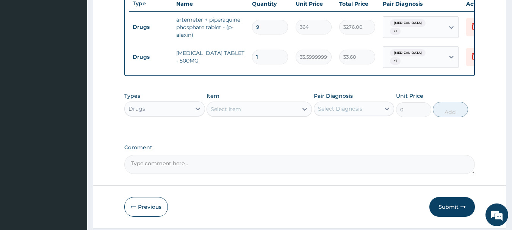
type input "18"
type input "604.80"
type input "18"
click at [236, 110] on div "Select Item" at bounding box center [226, 109] width 30 height 8
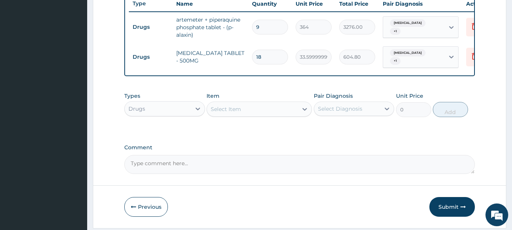
click at [163, 107] on div "Drugs" at bounding box center [158, 109] width 66 height 12
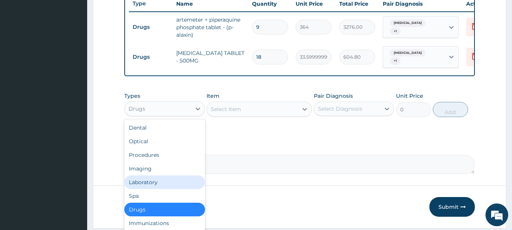
click at [151, 188] on div "Laboratory" at bounding box center [164, 182] width 81 height 14
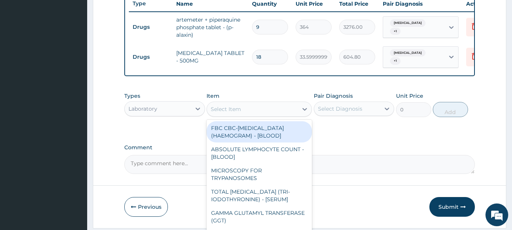
click at [277, 109] on div "Select Item" at bounding box center [252, 109] width 91 height 12
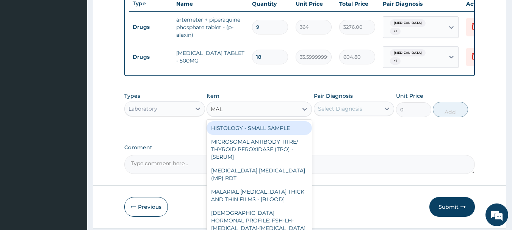
type input "MALA"
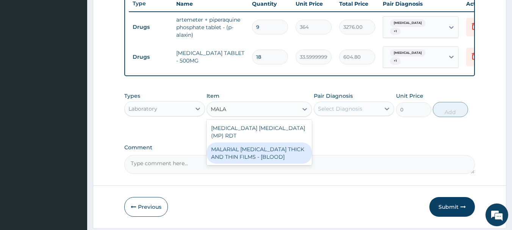
click at [275, 153] on div "MALARIAL [MEDICAL_DATA] THICK AND THIN FILMS - [BLOOD]" at bounding box center [258, 152] width 105 height 21
type input "2187.5"
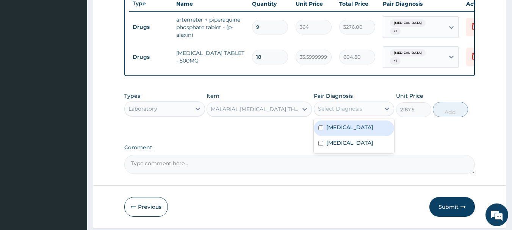
click at [359, 108] on div "Select Diagnosis" at bounding box center [340, 109] width 44 height 8
click at [340, 134] on div "[MEDICAL_DATA]" at bounding box center [354, 128] width 81 height 16
checkbox input "true"
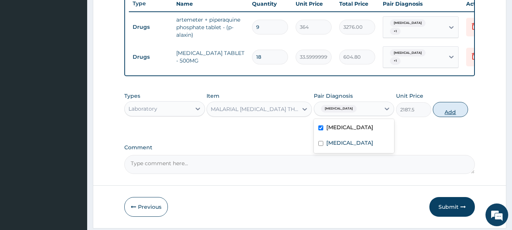
click at [450, 112] on button "Add" at bounding box center [450, 109] width 35 height 15
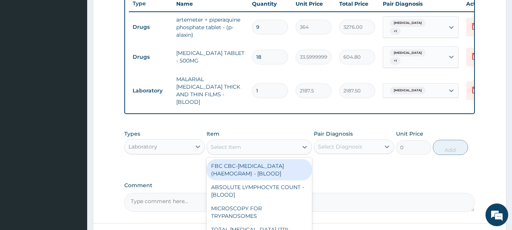
click at [243, 145] on div "Select Item" at bounding box center [252, 147] width 91 height 12
click at [239, 170] on div "FBC CBC-[MEDICAL_DATA] (HAEMOGRAM) - [BLOOD]" at bounding box center [258, 169] width 105 height 21
type input "5000"
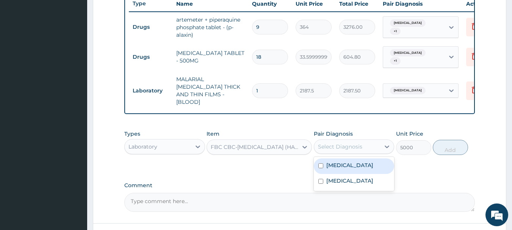
click at [343, 144] on div "Select Diagnosis" at bounding box center [340, 147] width 44 height 8
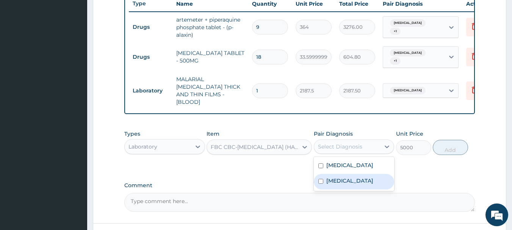
drag, startPoint x: 379, startPoint y: 167, endPoint x: 373, endPoint y: 167, distance: 6.5
click at [379, 167] on div "[MEDICAL_DATA] [MEDICAL_DATA]" at bounding box center [354, 174] width 81 height 34
click at [355, 175] on div "[MEDICAL_DATA]" at bounding box center [354, 182] width 81 height 16
checkbox input "true"
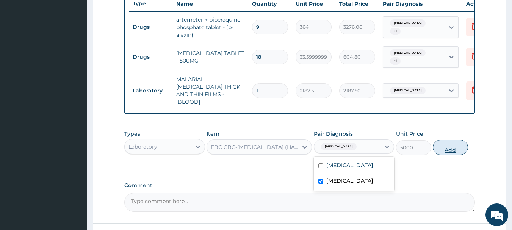
click at [458, 145] on button "Add" at bounding box center [450, 147] width 35 height 15
type input "0"
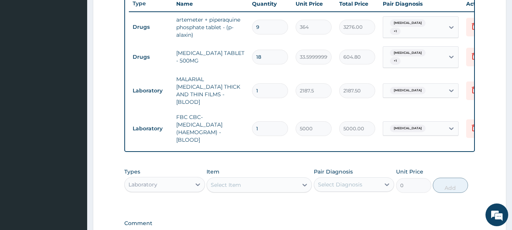
click at [142, 181] on div "Laboratory" at bounding box center [142, 185] width 29 height 8
click at [145, 224] on div "Procedures" at bounding box center [164, 231] width 81 height 14
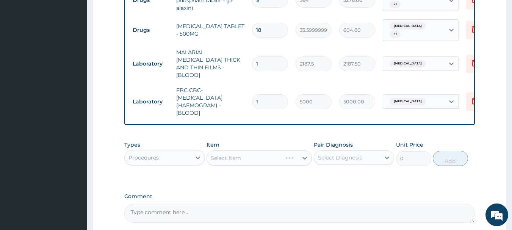
scroll to position [328, 0]
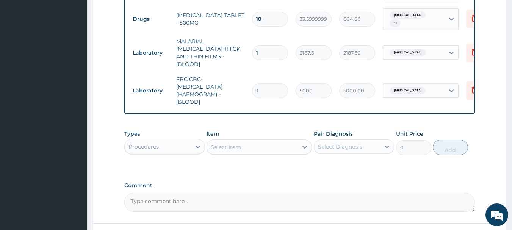
click at [263, 141] on div "Select Item" at bounding box center [252, 147] width 91 height 12
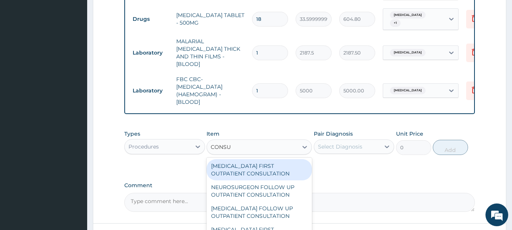
type input "CONSUL"
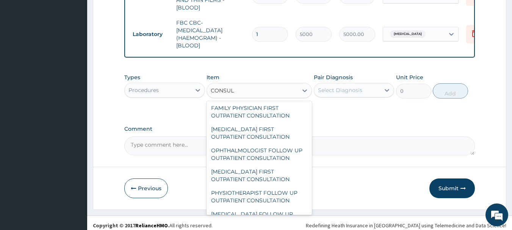
scroll to position [1209, 0]
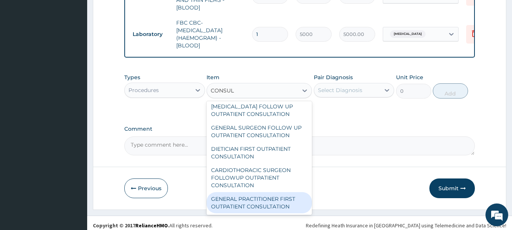
click at [256, 202] on div "GENERAL PRACTITIONER FIRST OUTPATIENT CONSULTATION" at bounding box center [258, 202] width 105 height 21
type input "3750"
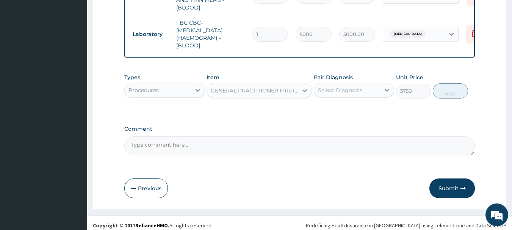
click at [350, 86] on div "Select Diagnosis" at bounding box center [340, 90] width 44 height 8
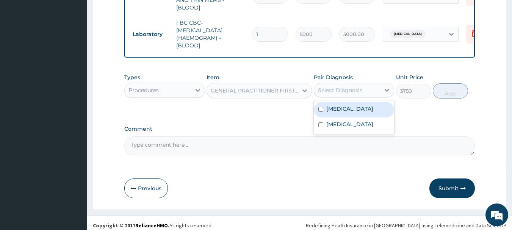
click at [345, 105] on label "[MEDICAL_DATA]" at bounding box center [349, 109] width 47 height 8
checkbox input "true"
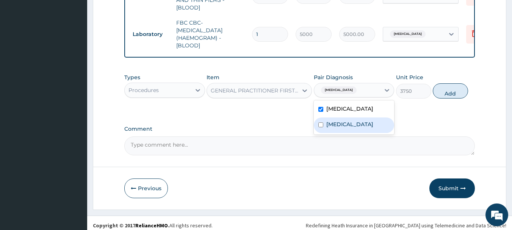
click at [345, 122] on div "[MEDICAL_DATA]" at bounding box center [354, 125] width 81 height 16
checkbox input "true"
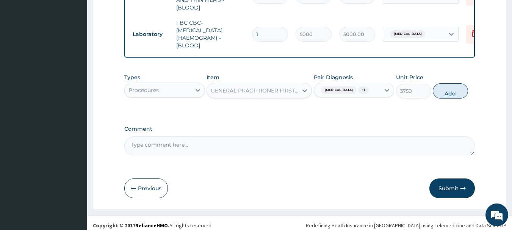
click at [453, 86] on button "Add" at bounding box center [450, 90] width 35 height 15
type input "0"
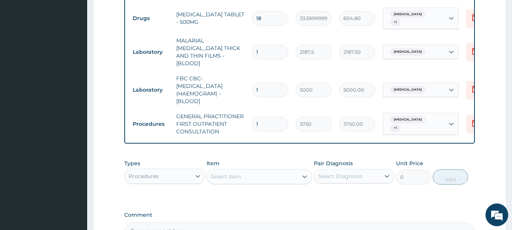
scroll to position [385, 0]
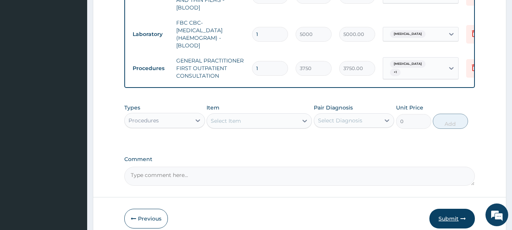
click at [452, 211] on button "Submit" at bounding box center [451, 219] width 45 height 20
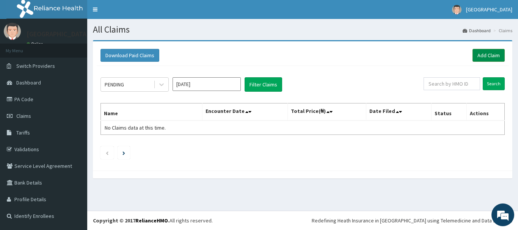
click at [483, 54] on link "Add Claim" at bounding box center [488, 55] width 32 height 13
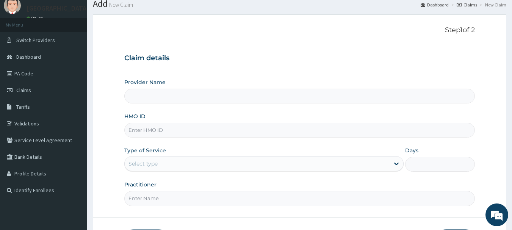
scroll to position [38, 0]
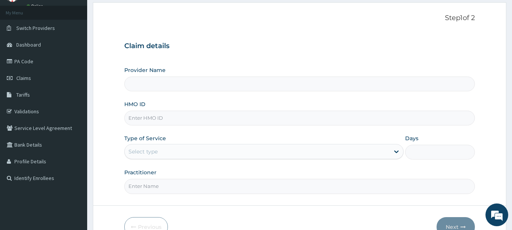
click at [187, 115] on input "HMO ID" at bounding box center [299, 118] width 351 height 15
type input "[GEOGRAPHIC_DATA], [GEOGRAPHIC_DATA]"
type input "SVL/10045/A"
click at [147, 151] on div "Select type" at bounding box center [142, 152] width 29 height 8
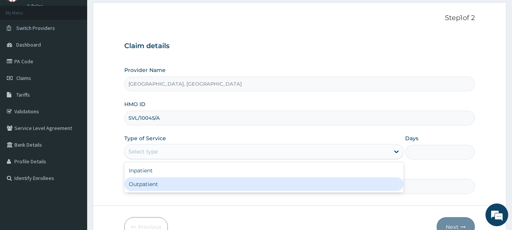
click at [148, 183] on div "Outpatient" at bounding box center [263, 184] width 279 height 14
type input "1"
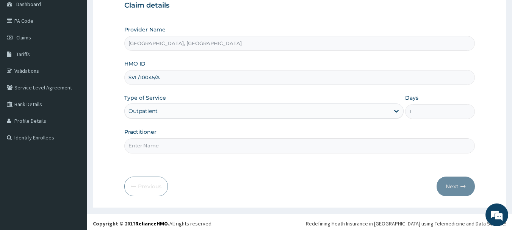
scroll to position [81, 0]
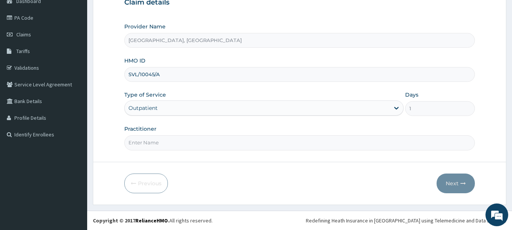
click at [158, 144] on input "Practitioner" at bounding box center [299, 142] width 351 height 15
type input "dr owolu"
click at [452, 186] on button "Next" at bounding box center [455, 184] width 38 height 20
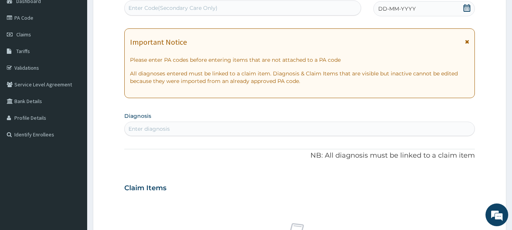
click at [399, 11] on span "DD-MM-YYYY" at bounding box center [397, 9] width 38 height 8
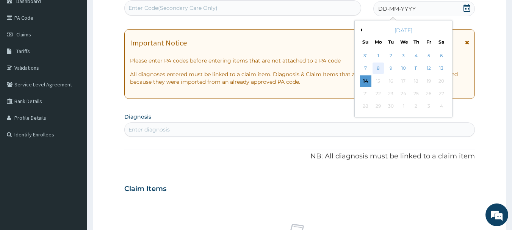
click at [380, 70] on div "8" at bounding box center [377, 68] width 11 height 11
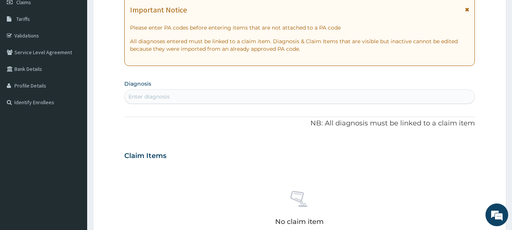
scroll to position [157, 0]
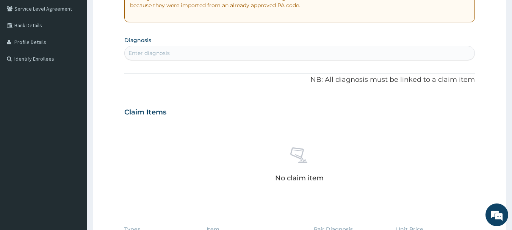
click at [179, 55] on div "Enter diagnosis" at bounding box center [300, 53] width 350 height 12
type input "MALARI"
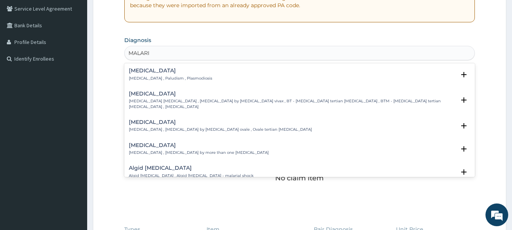
click at [142, 70] on h4 "[MEDICAL_DATA]" at bounding box center [170, 71] width 83 height 6
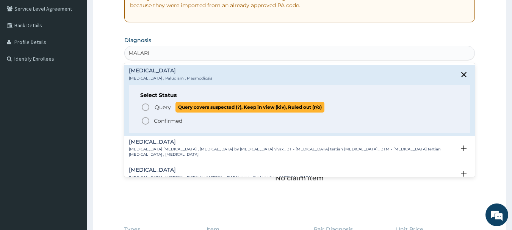
click at [159, 108] on span "Query" at bounding box center [163, 107] width 16 height 8
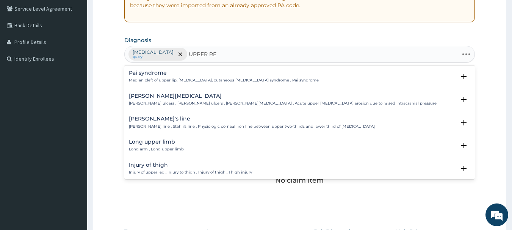
type input "UPPER RES"
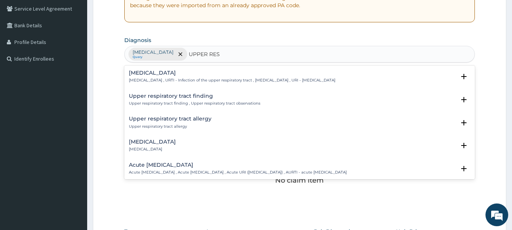
click at [169, 76] on h4 "[MEDICAL_DATA]" at bounding box center [232, 73] width 206 height 6
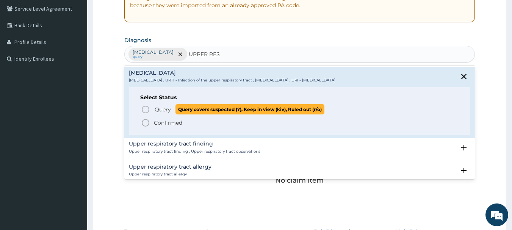
click at [158, 108] on span "Query" at bounding box center [163, 110] width 16 height 8
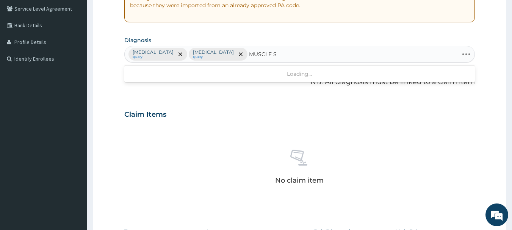
type input "MUSCLE SP"
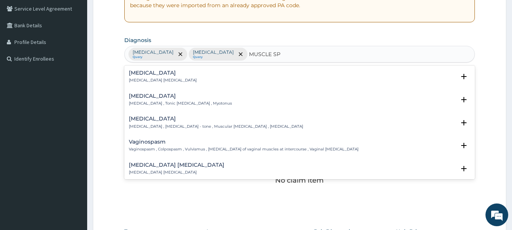
click at [136, 76] on div "Spasm Spasm , Muscle spasm" at bounding box center [163, 76] width 68 height 13
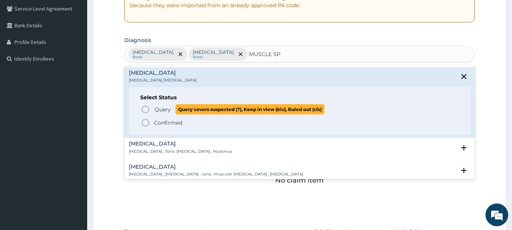
click at [161, 109] on span "Query" at bounding box center [163, 110] width 16 height 8
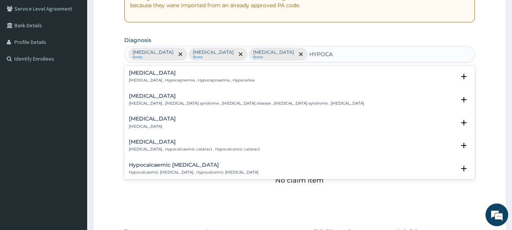
type input "HYPOCAL"
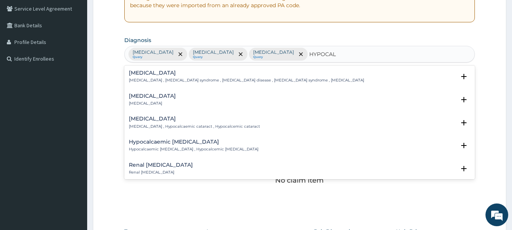
click at [146, 80] on p "Hypocalcemia , Hypocalcemia syndrome , Calcium deficiency disease , Hypocalcaem…" at bounding box center [246, 80] width 235 height 5
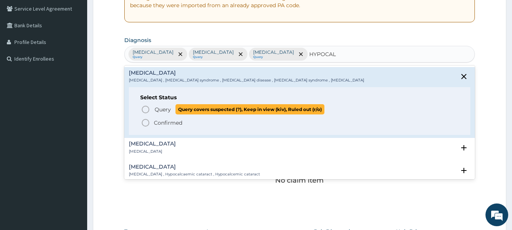
click at [163, 109] on span "Query" at bounding box center [163, 110] width 16 height 8
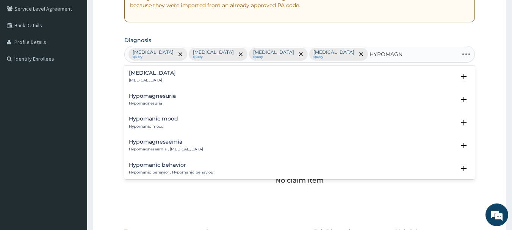
type input "HYPOMAGNE"
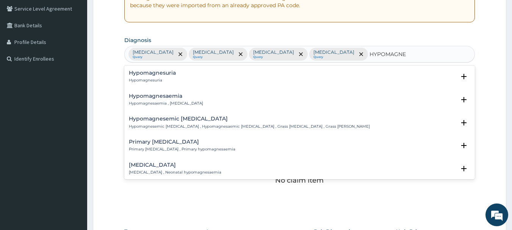
click at [150, 84] on div "Hypomagnesuria Hypomagnesuria Select Status Query Query covers suspected (?), K…" at bounding box center [300, 78] width 342 height 17
click at [156, 75] on h4 "Hypomagnesuria" at bounding box center [152, 73] width 47 height 6
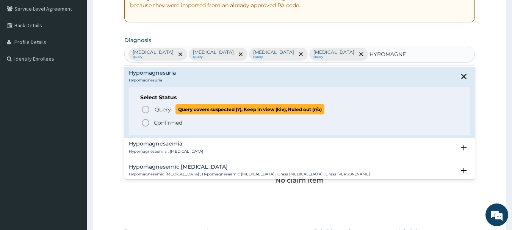
click at [163, 111] on span "Query" at bounding box center [163, 110] width 16 height 8
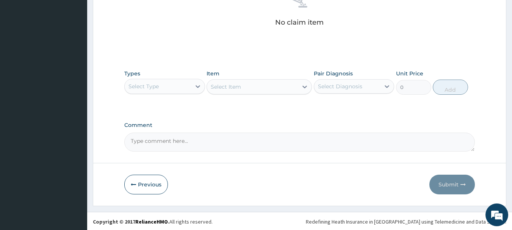
scroll to position [316, 0]
click at [183, 82] on div "Select Type" at bounding box center [158, 85] width 66 height 12
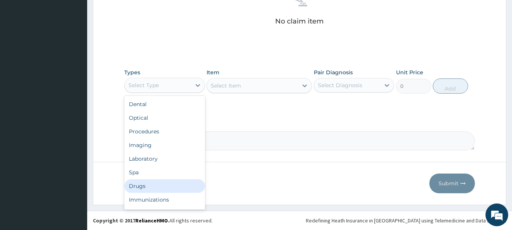
click at [138, 188] on div "Drugs" at bounding box center [164, 186] width 81 height 14
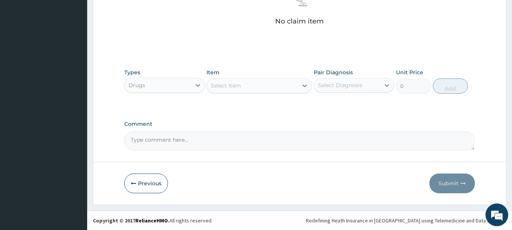
click at [227, 84] on div "Select Item" at bounding box center [226, 86] width 30 height 8
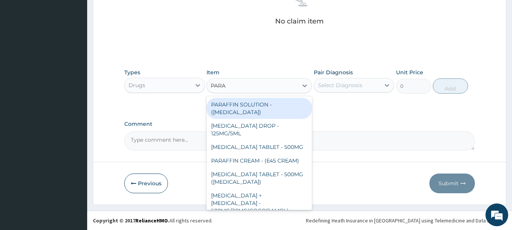
type input "PARAC"
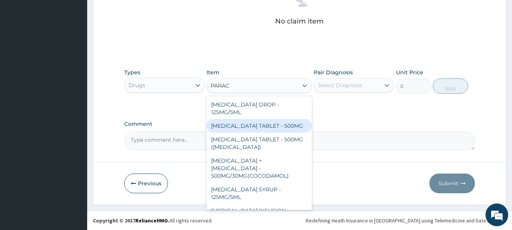
click at [270, 124] on div "[MEDICAL_DATA] TABLET - 500MG" at bounding box center [258, 126] width 105 height 14
type input "33.599999999999994"
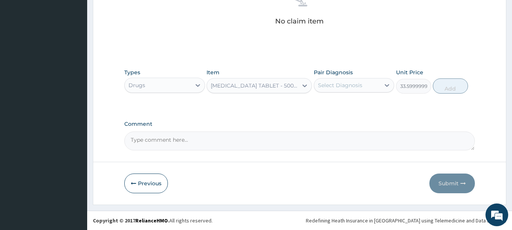
click at [336, 87] on div "Select Diagnosis" at bounding box center [340, 85] width 44 height 8
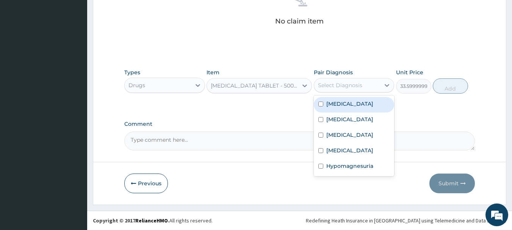
click at [337, 105] on label "[MEDICAL_DATA]" at bounding box center [349, 104] width 47 height 8
checkbox input "true"
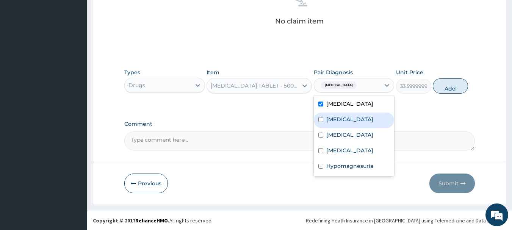
click at [342, 122] on label "[MEDICAL_DATA]" at bounding box center [349, 120] width 47 height 8
checkbox input "true"
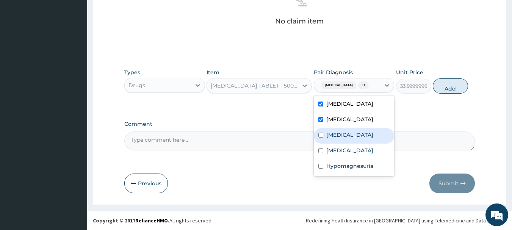
click at [345, 144] on div "Spasm" at bounding box center [354, 136] width 81 height 16
checkbox input "true"
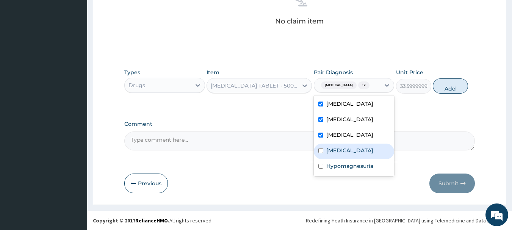
click at [342, 154] on label "Hypocalcemia" at bounding box center [349, 151] width 47 height 8
checkbox input "true"
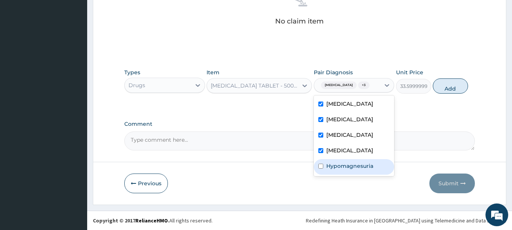
click at [346, 167] on div "Hypomagnesuria" at bounding box center [354, 167] width 81 height 16
checkbox input "true"
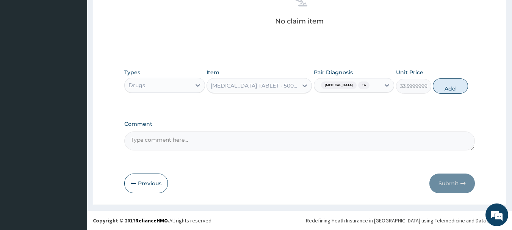
click at [449, 88] on button "Add" at bounding box center [450, 85] width 35 height 15
type input "0"
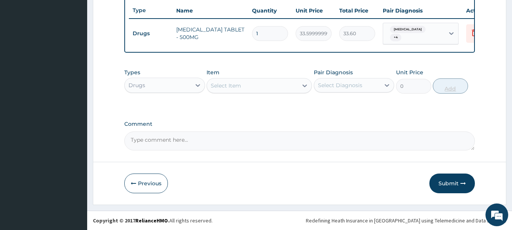
scroll to position [286, 0]
type input "18"
type input "604.80"
type input "18"
click at [234, 84] on div "Select Item" at bounding box center [226, 86] width 30 height 8
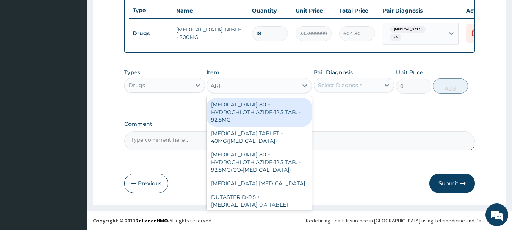
type input "ARTE"
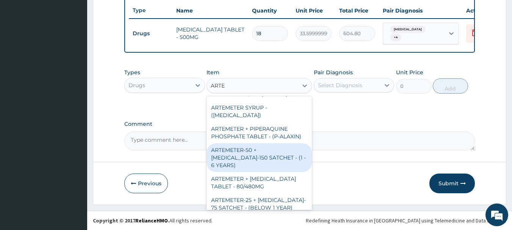
scroll to position [341, 0]
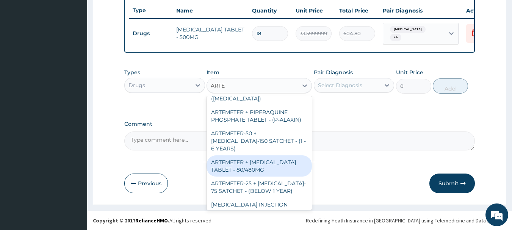
click at [258, 169] on div "ARTEMETER + [MEDICAL_DATA] TABLET - 80/480MG" at bounding box center [258, 165] width 105 height 21
type input "364"
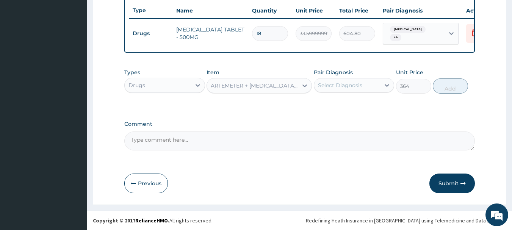
click at [343, 85] on div "Select Diagnosis" at bounding box center [340, 85] width 44 height 8
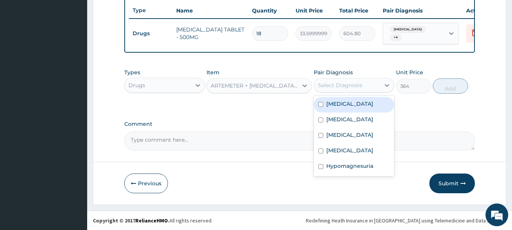
click at [343, 103] on label "[MEDICAL_DATA]" at bounding box center [349, 104] width 47 height 8
checkbox input "true"
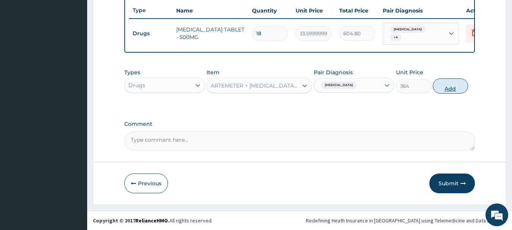
click at [453, 90] on button "Add" at bounding box center [450, 85] width 35 height 15
type input "0"
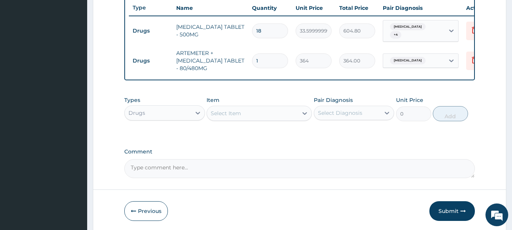
type input "0.00"
type input "6"
type input "2184.00"
type input "6"
click at [228, 117] on div "Select Item" at bounding box center [226, 113] width 30 height 8
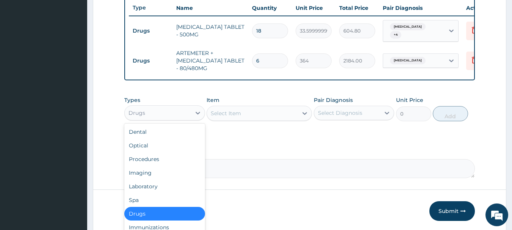
click at [152, 115] on div "Drugs" at bounding box center [158, 113] width 66 height 12
click at [156, 163] on div "Procedures" at bounding box center [164, 159] width 81 height 14
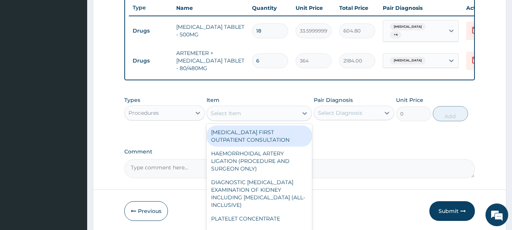
click at [263, 117] on div "Select Item" at bounding box center [252, 113] width 91 height 12
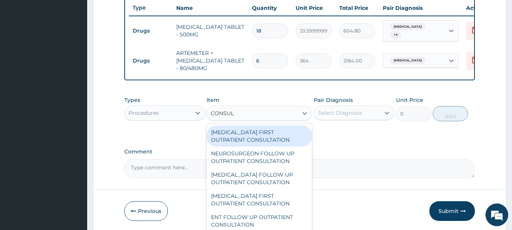
type input "CONSULT"
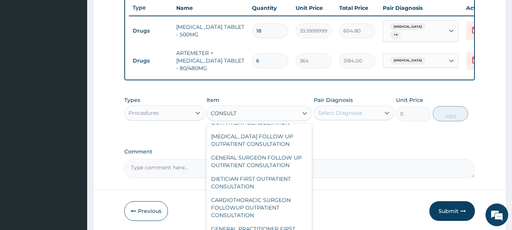
scroll to position [1209, 0]
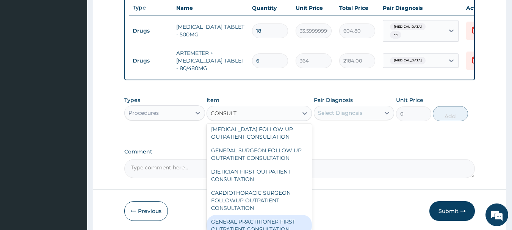
click at [292, 225] on div "GENERAL PRACTITIONER FIRST OUTPATIENT CONSULTATION" at bounding box center [258, 225] width 105 height 21
type input "3750"
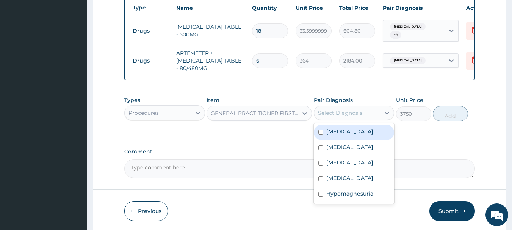
click at [349, 119] on div "Select Diagnosis" at bounding box center [347, 113] width 66 height 12
click at [345, 138] on div "[MEDICAL_DATA]" at bounding box center [354, 133] width 81 height 16
checkbox input "true"
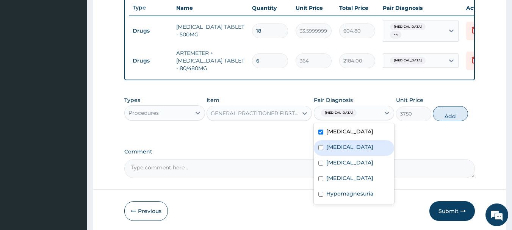
click at [348, 151] on label "[MEDICAL_DATA]" at bounding box center [349, 147] width 47 height 8
checkbox input "true"
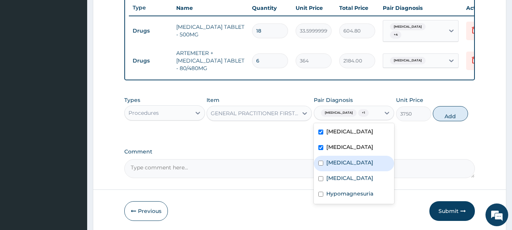
click at [347, 171] on div "Spasm" at bounding box center [354, 164] width 81 height 16
checkbox input "true"
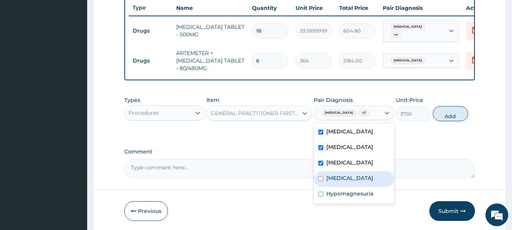
click at [351, 182] on label "Hypocalcemia" at bounding box center [349, 178] width 47 height 8
checkbox input "true"
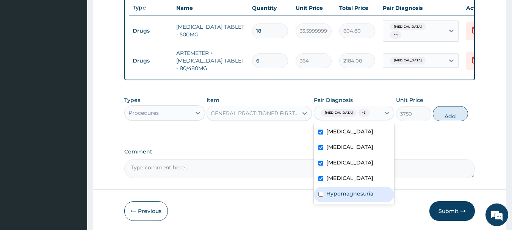
click at [353, 197] on label "Hypomagnesuria" at bounding box center [349, 194] width 47 height 8
checkbox input "true"
click at [452, 118] on button "Add" at bounding box center [450, 113] width 35 height 15
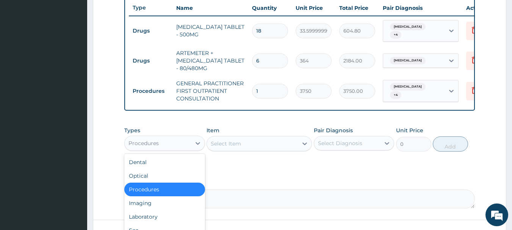
click at [169, 142] on div "Procedures" at bounding box center [158, 143] width 66 height 12
click at [144, 220] on div "Laboratory" at bounding box center [164, 217] width 81 height 14
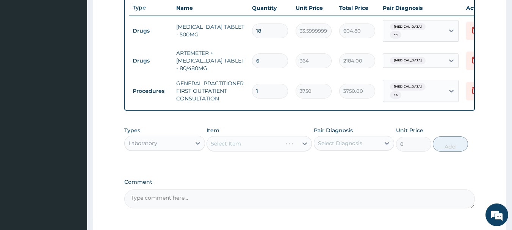
click at [272, 146] on div "Select Item" at bounding box center [258, 143] width 105 height 15
click at [272, 146] on div "Select Item" at bounding box center [252, 144] width 91 height 12
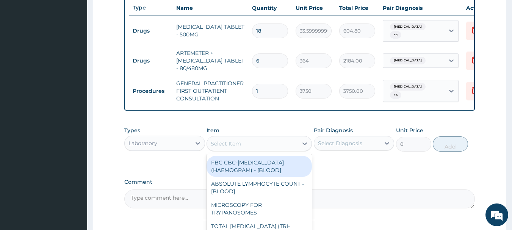
click at [265, 173] on div "FBC CBC-[MEDICAL_DATA] (HAEMOGRAM) - [BLOOD]" at bounding box center [258, 166] width 105 height 21
type input "5000"
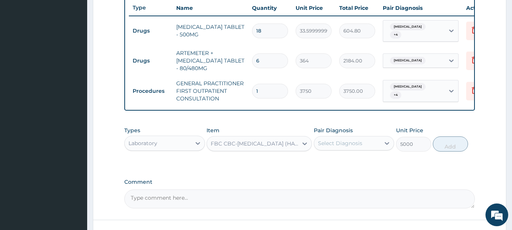
click at [354, 145] on div "Select Diagnosis" at bounding box center [340, 143] width 44 height 8
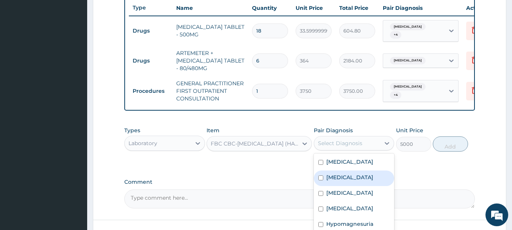
click at [344, 181] on label "[MEDICAL_DATA]" at bounding box center [349, 178] width 47 height 8
checkbox input "true"
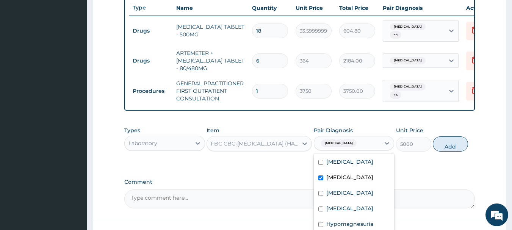
click at [450, 144] on button "Add" at bounding box center [450, 143] width 35 height 15
type input "0"
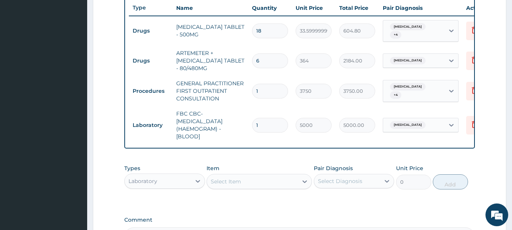
click at [239, 180] on div "Select Item" at bounding box center [226, 182] width 30 height 8
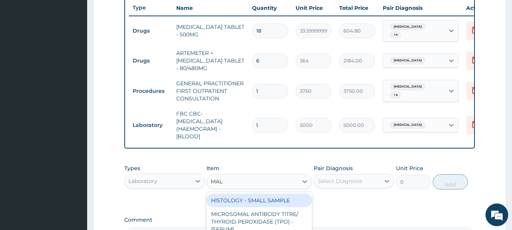
type input "MALA"
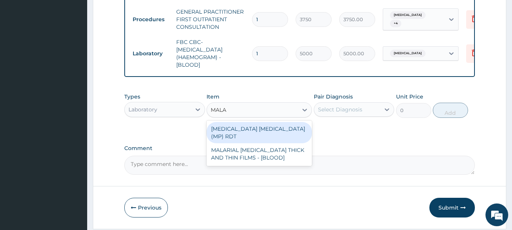
scroll to position [362, 0]
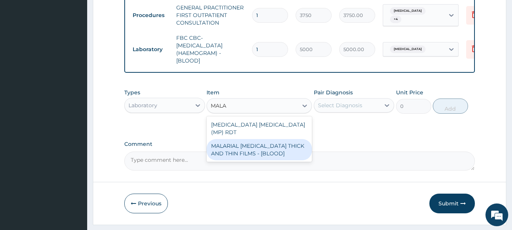
click at [258, 150] on div "MALARIAL [MEDICAL_DATA] THICK AND THIN FILMS - [BLOOD]" at bounding box center [258, 149] width 105 height 21
type input "2187.5"
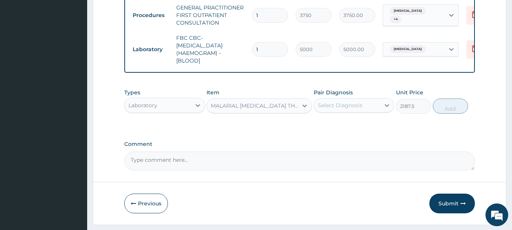
click at [366, 107] on div "Select Diagnosis" at bounding box center [347, 105] width 66 height 12
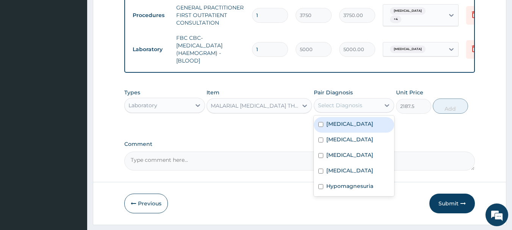
click at [351, 126] on div "[MEDICAL_DATA]" at bounding box center [354, 125] width 81 height 16
checkbox input "true"
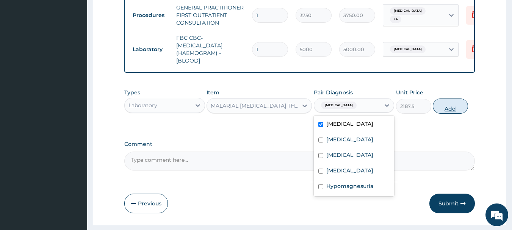
click at [440, 111] on button "Add" at bounding box center [450, 106] width 35 height 15
type input "0"
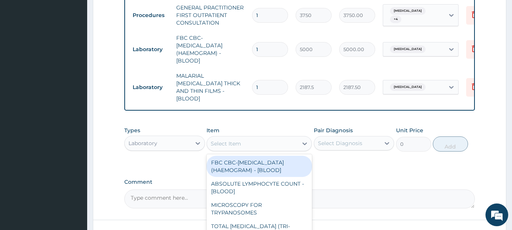
click at [233, 140] on div "Select Item" at bounding box center [226, 144] width 30 height 8
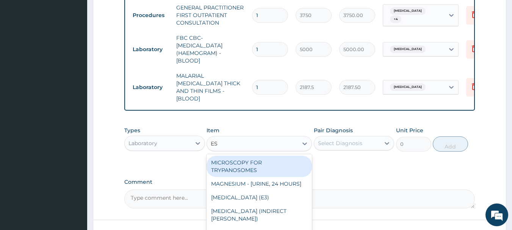
type input "ESR"
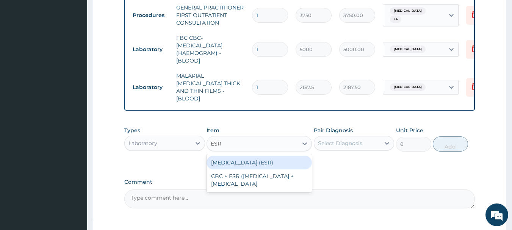
click at [267, 158] on div "[MEDICAL_DATA] (ESR)" at bounding box center [258, 163] width 105 height 14
type input "2187.5"
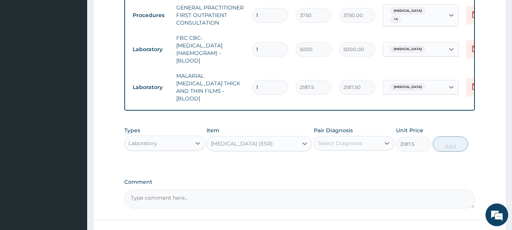
click at [339, 139] on div "Select Diagnosis" at bounding box center [340, 143] width 44 height 8
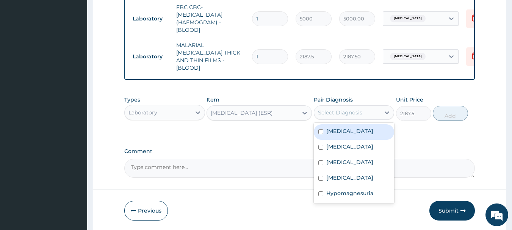
scroll to position [415, 0]
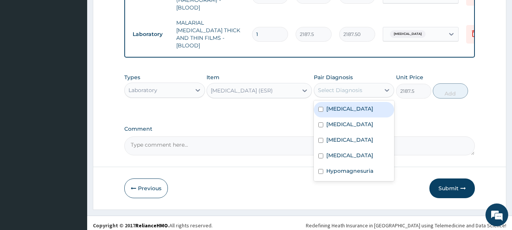
click at [343, 105] on label "[MEDICAL_DATA]" at bounding box center [349, 109] width 47 height 8
checkbox input "true"
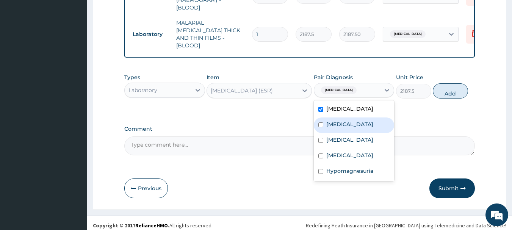
click at [347, 122] on label "[MEDICAL_DATA]" at bounding box center [349, 124] width 47 height 8
checkbox input "true"
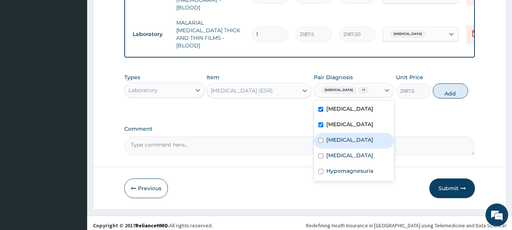
click at [346, 146] on div "Spasm" at bounding box center [354, 141] width 81 height 16
checkbox input "true"
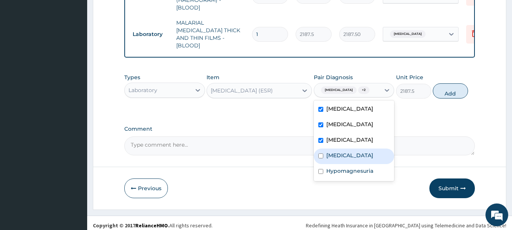
click at [349, 159] on label "Hypocalcemia" at bounding box center [349, 156] width 47 height 8
checkbox input "true"
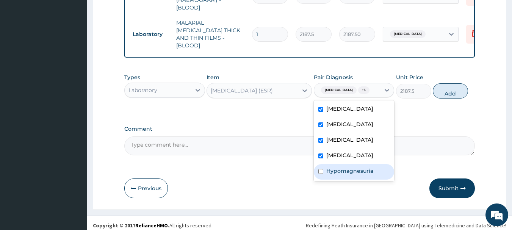
drag, startPoint x: 352, startPoint y: 171, endPoint x: 362, endPoint y: 162, distance: 13.4
click at [352, 170] on label "Hypomagnesuria" at bounding box center [349, 171] width 47 height 8
checkbox input "true"
click at [453, 86] on button "Add" at bounding box center [450, 90] width 35 height 15
type input "0"
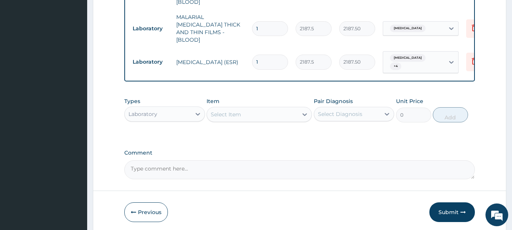
scroll to position [445, 0]
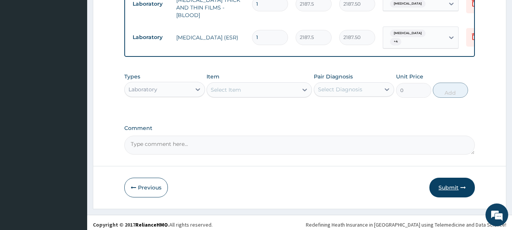
click at [444, 178] on button "Submit" at bounding box center [451, 188] width 45 height 20
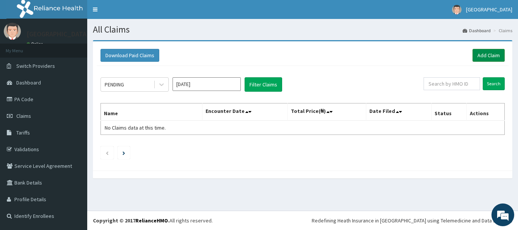
click at [489, 52] on link "Add Claim" at bounding box center [488, 55] width 32 height 13
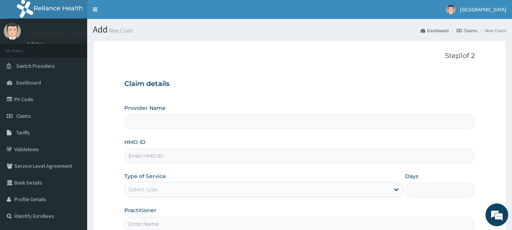
type input "[GEOGRAPHIC_DATA], [GEOGRAPHIC_DATA]"
click at [148, 157] on input "HMO ID" at bounding box center [299, 156] width 351 height 15
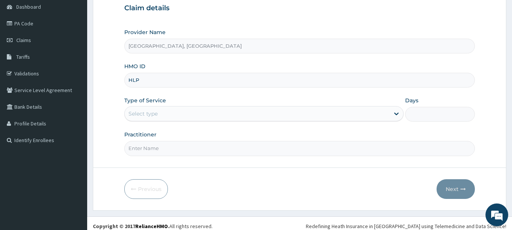
click at [156, 78] on input "HLP" at bounding box center [299, 80] width 351 height 15
type input "HLP/10039/D"
click at [157, 151] on input "Practitioner" at bounding box center [299, 148] width 351 height 15
type input "[PERSON_NAME]"
click at [162, 114] on div "Select type" at bounding box center [257, 114] width 265 height 12
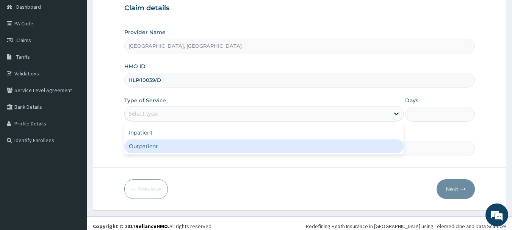
drag, startPoint x: 158, startPoint y: 144, endPoint x: 160, endPoint y: 129, distance: 15.6
click at [159, 138] on div "Inpatient Outpatient" at bounding box center [263, 139] width 279 height 30
click at [179, 148] on div "Outpatient" at bounding box center [263, 146] width 279 height 14
type input "1"
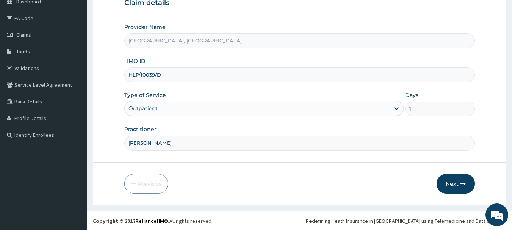
scroll to position [81, 0]
click at [456, 181] on button "Next" at bounding box center [455, 184] width 38 height 20
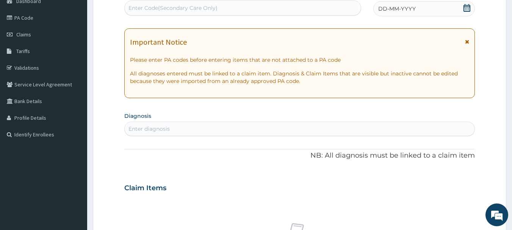
click at [410, 8] on span "DD-MM-YYYY" at bounding box center [397, 9] width 38 height 8
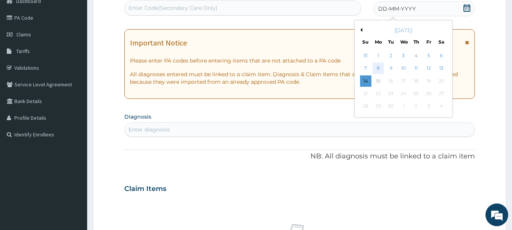
click at [382, 68] on div "8" at bounding box center [377, 68] width 11 height 11
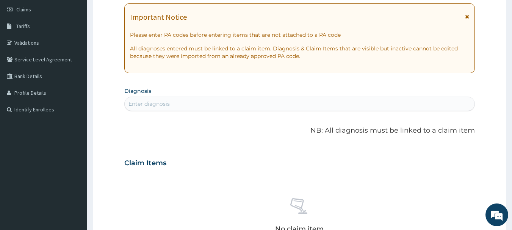
scroll to position [119, 0]
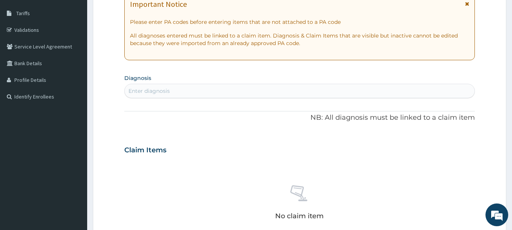
click at [176, 93] on div "Enter diagnosis" at bounding box center [300, 91] width 350 height 12
type input "MALAR"
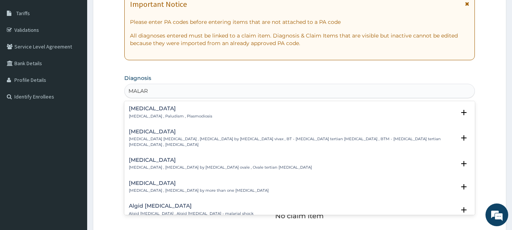
click at [139, 114] on p "[MEDICAL_DATA] , Paludism , Plasmodiosis" at bounding box center [170, 116] width 83 height 5
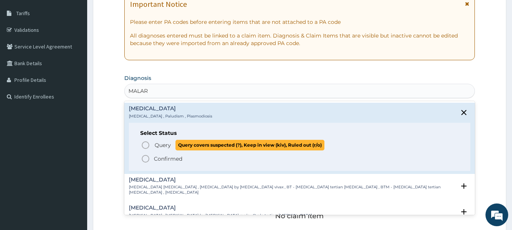
click at [162, 146] on span "Query" at bounding box center [163, 145] width 16 height 8
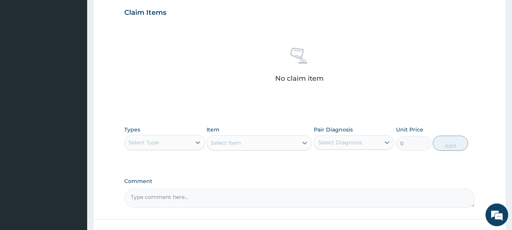
scroll to position [271, 0]
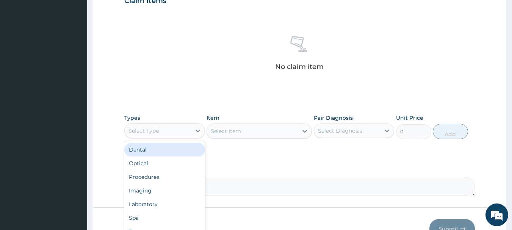
click at [167, 134] on div "Select Type" at bounding box center [158, 131] width 66 height 12
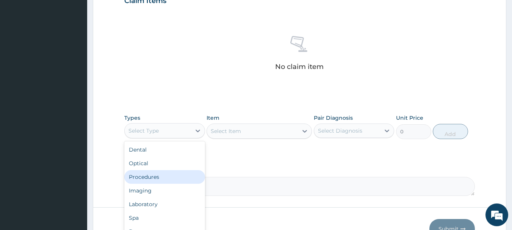
scroll to position [26, 0]
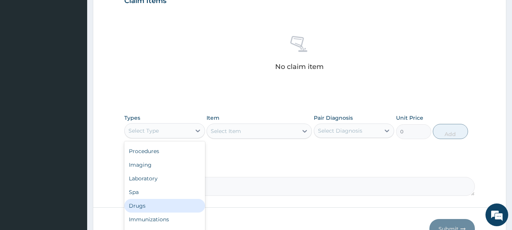
click at [146, 206] on div "Drugs" at bounding box center [164, 206] width 81 height 14
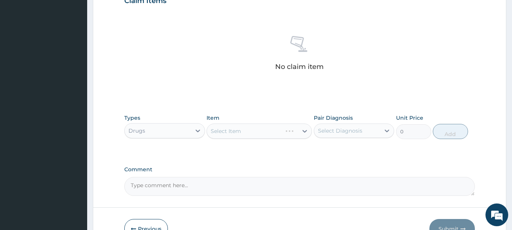
click at [239, 131] on div "Select Item" at bounding box center [258, 131] width 105 height 15
click at [270, 127] on div "Select Item" at bounding box center [252, 131] width 91 height 12
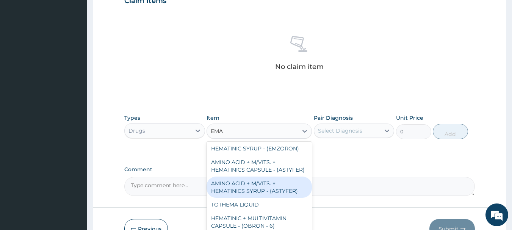
scroll to position [108, 0]
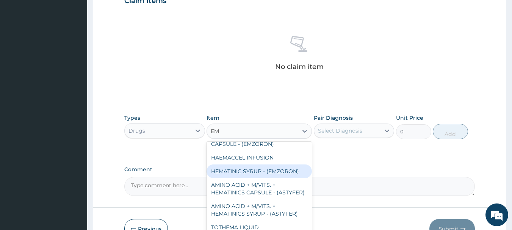
type input "E"
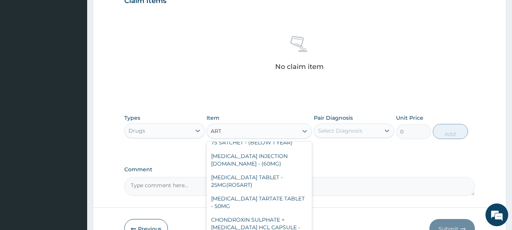
type input "ARTE"
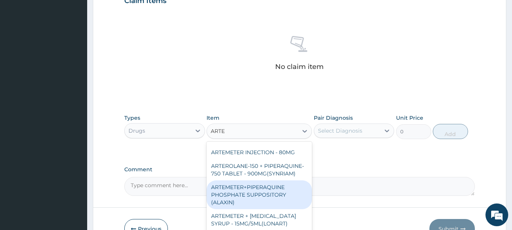
scroll to position [229, 0]
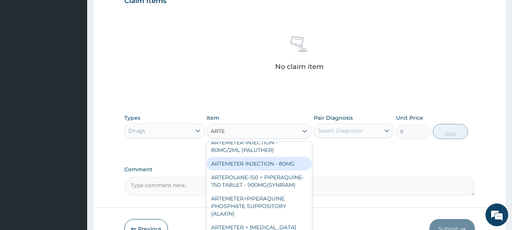
click at [274, 158] on div "ARTEMETER INJECTION - 80MG" at bounding box center [258, 164] width 105 height 14
type input "475.99999999999994"
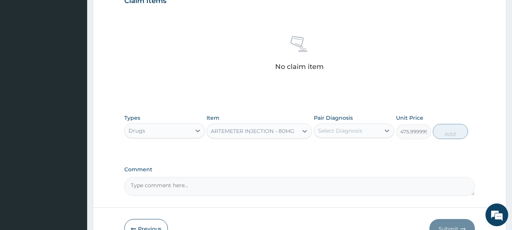
click at [348, 130] on div "Select Diagnosis" at bounding box center [340, 131] width 44 height 8
click at [327, 153] on div "[MEDICAL_DATA]" at bounding box center [354, 150] width 81 height 16
checkbox input "true"
click at [453, 127] on button "Add" at bounding box center [450, 131] width 35 height 15
type input "0"
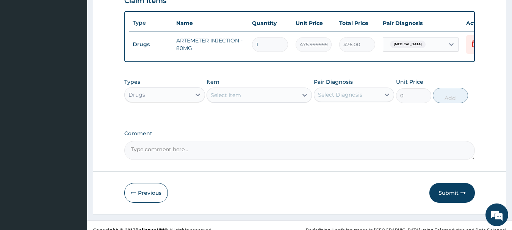
type input "0.00"
type input "6"
type input "2856.00"
type input "6"
click at [149, 101] on div "Drugs" at bounding box center [158, 95] width 66 height 12
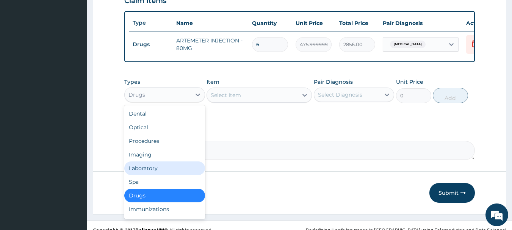
click at [142, 175] on div "Laboratory" at bounding box center [164, 168] width 81 height 14
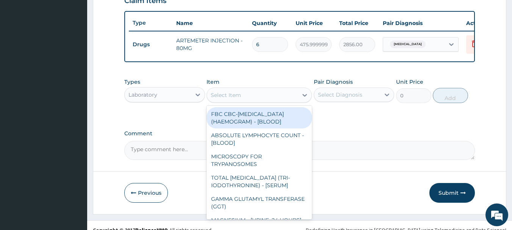
click at [239, 99] on div "Select Item" at bounding box center [226, 95] width 30 height 8
click at [256, 128] on div "FBC CBC-[MEDICAL_DATA] (HAEMOGRAM) - [BLOOD]" at bounding box center [258, 117] width 105 height 21
type input "5000"
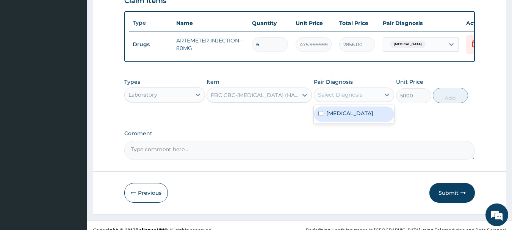
click at [350, 98] on div "Select Diagnosis" at bounding box center [340, 95] width 44 height 8
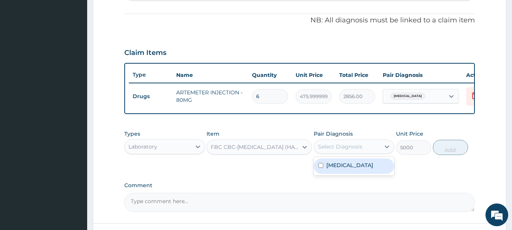
scroll to position [119, 0]
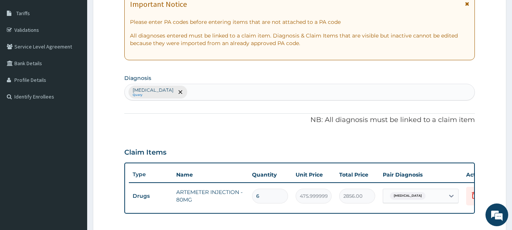
click at [192, 88] on div "[MEDICAL_DATA] Query" at bounding box center [300, 92] width 350 height 16
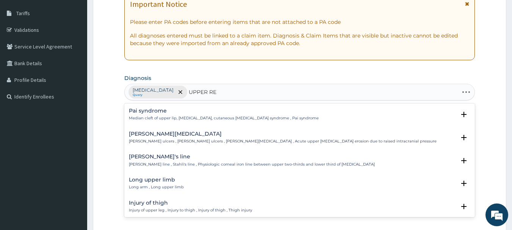
type input "UPPER RES"
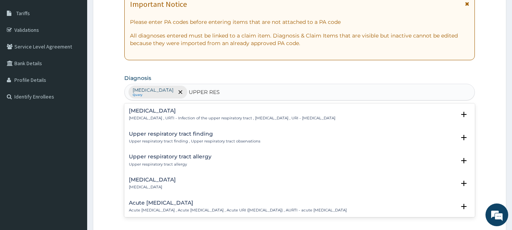
click at [171, 113] on h4 "[MEDICAL_DATA]" at bounding box center [232, 111] width 206 height 6
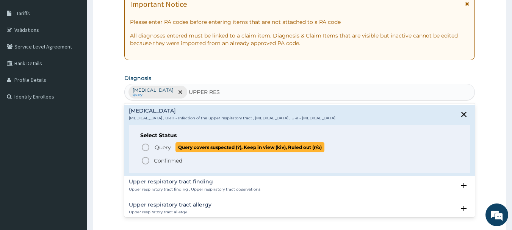
click at [168, 148] on span "Query" at bounding box center [163, 148] width 16 height 8
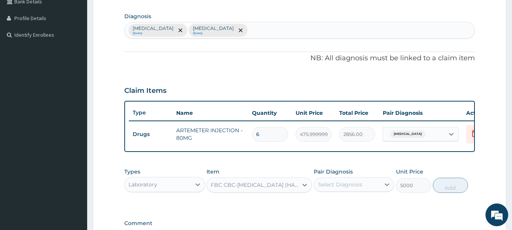
scroll to position [233, 0]
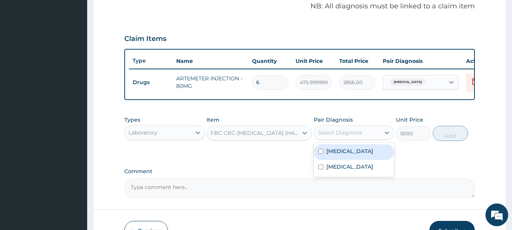
click at [332, 136] on div "Select Diagnosis" at bounding box center [340, 133] width 44 height 8
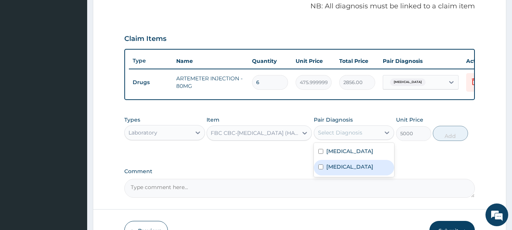
click at [335, 170] on label "[MEDICAL_DATA]" at bounding box center [349, 167] width 47 height 8
checkbox input "true"
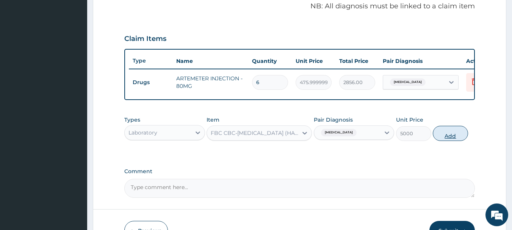
click at [447, 134] on button "Add" at bounding box center [450, 133] width 35 height 15
type input "0"
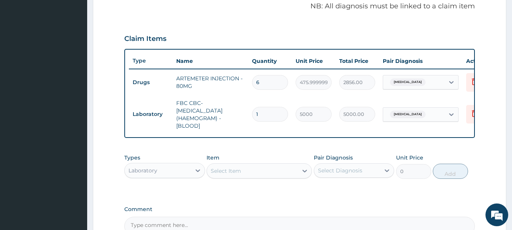
click at [255, 173] on div "Select Item" at bounding box center [252, 171] width 91 height 12
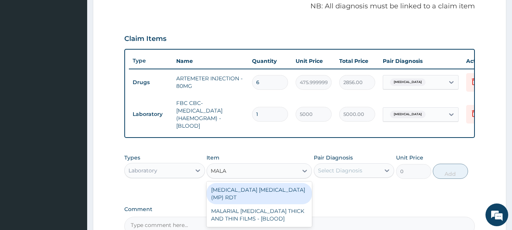
type input "MALAR"
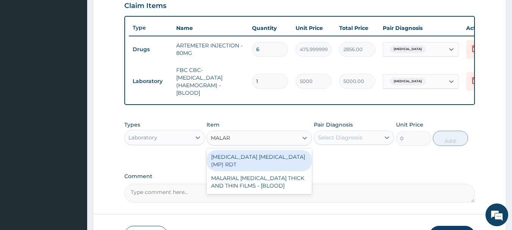
scroll to position [309, 0]
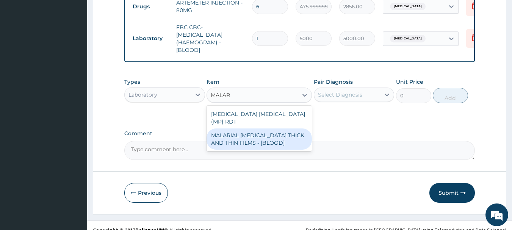
click at [272, 147] on div "MALARIAL [MEDICAL_DATA] THICK AND THIN FILMS - [BLOOD]" at bounding box center [258, 138] width 105 height 21
type input "2187.5"
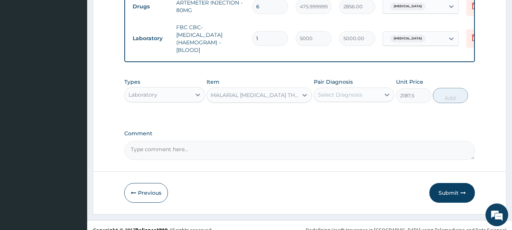
click at [347, 99] on div "Select Diagnosis" at bounding box center [340, 95] width 44 height 8
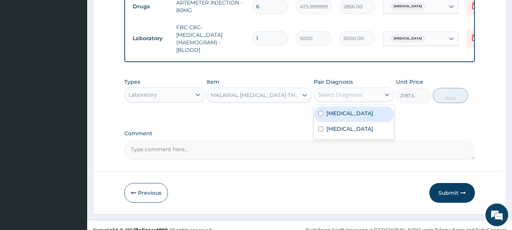
click at [343, 114] on div "[MEDICAL_DATA]" at bounding box center [354, 114] width 81 height 16
checkbox input "true"
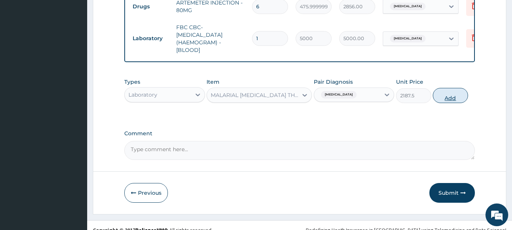
click at [451, 102] on button "Add" at bounding box center [450, 95] width 35 height 15
type input "0"
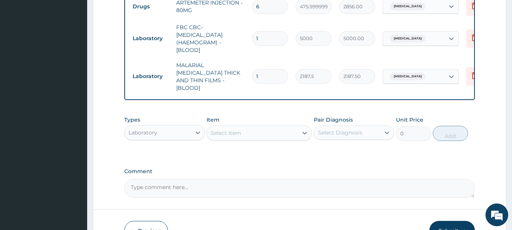
click at [177, 133] on div "Laboratory" at bounding box center [158, 133] width 66 height 12
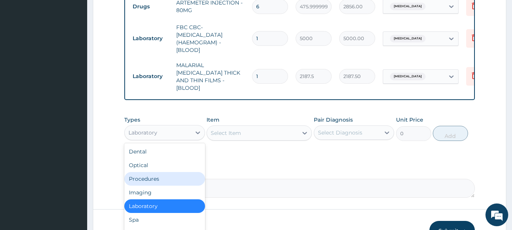
click at [154, 177] on div "Procedures" at bounding box center [164, 179] width 81 height 14
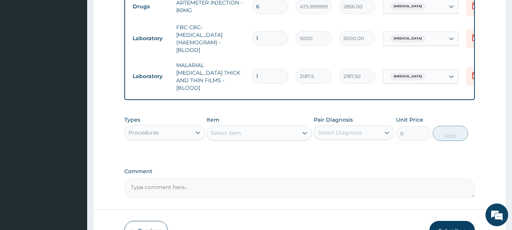
click at [256, 131] on div "Select Item" at bounding box center [252, 133] width 91 height 12
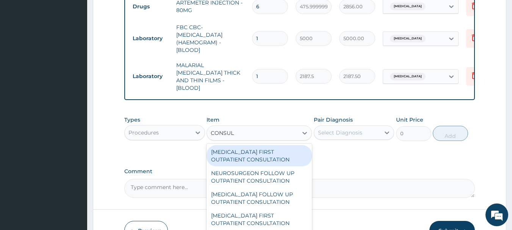
type input "CONSULT"
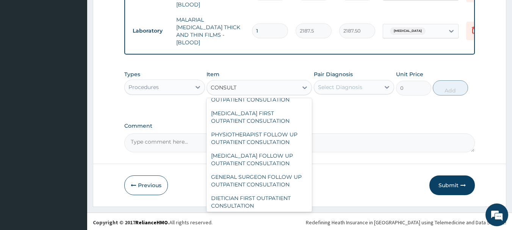
scroll to position [1209, 0]
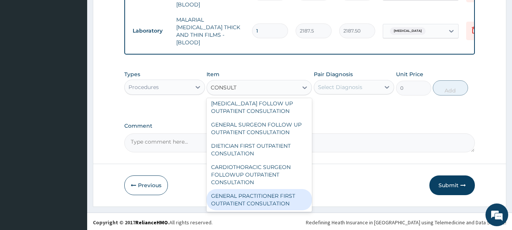
click at [273, 196] on div "GENERAL PRACTITIONER FIRST OUTPATIENT CONSULTATION" at bounding box center [258, 199] width 105 height 21
type input "3750"
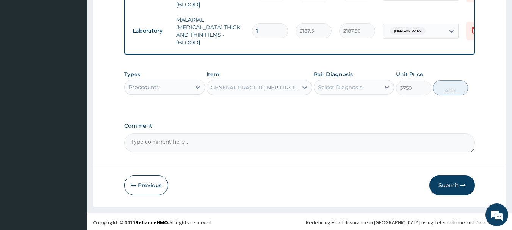
click at [346, 83] on div "Select Diagnosis" at bounding box center [340, 87] width 44 height 8
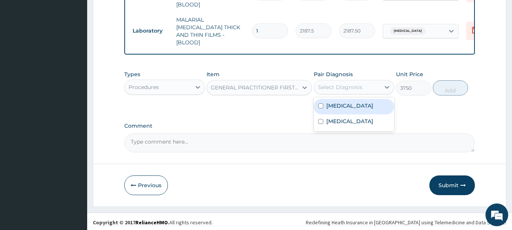
click at [343, 106] on label "[MEDICAL_DATA]" at bounding box center [349, 106] width 47 height 8
checkbox input "true"
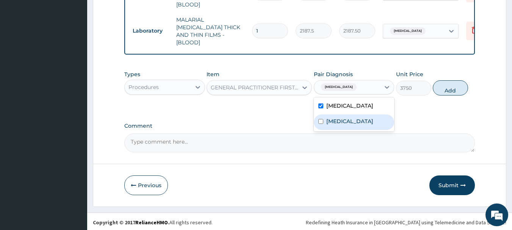
click at [345, 125] on label "[MEDICAL_DATA]" at bounding box center [349, 121] width 47 height 8
checkbox input "true"
click at [453, 86] on button "Add" at bounding box center [450, 87] width 35 height 15
type input "0"
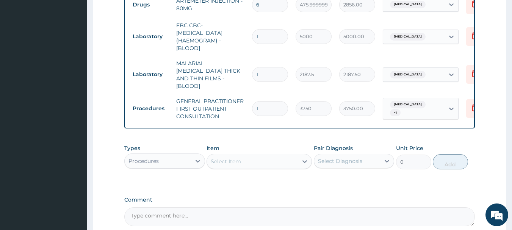
scroll to position [354, 0]
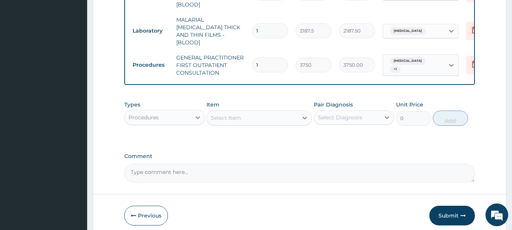
click at [438, 206] on div "Submit" at bounding box center [451, 216] width 45 height 20
click at [441, 215] on button "Submit" at bounding box center [451, 216] width 45 height 20
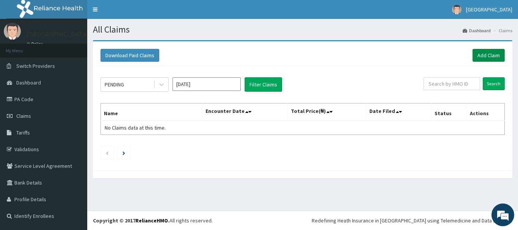
click at [490, 56] on link "Add Claim" at bounding box center [488, 55] width 32 height 13
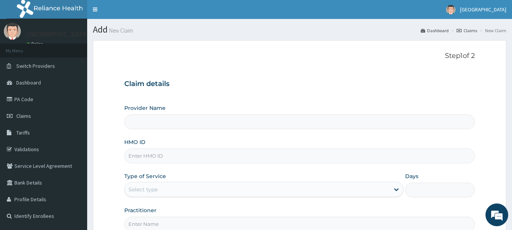
type input "[GEOGRAPHIC_DATA], [GEOGRAPHIC_DATA]"
click at [142, 154] on input "HMO ID" at bounding box center [299, 156] width 351 height 15
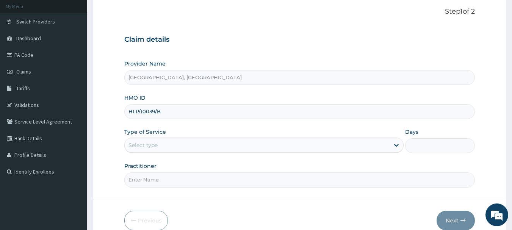
scroll to position [76, 0]
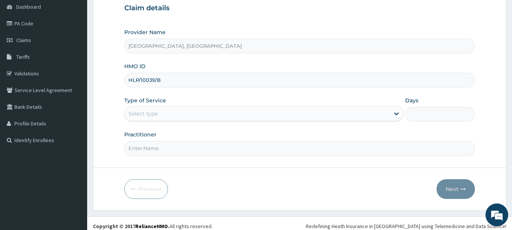
type input "HLP/10039/B"
click at [204, 115] on div "Select type" at bounding box center [257, 114] width 265 height 12
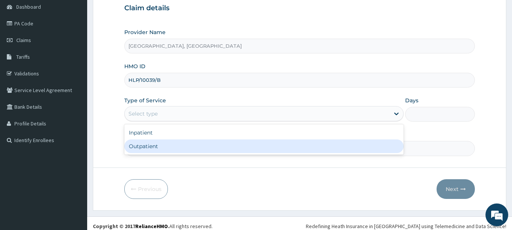
click at [155, 149] on div "Outpatient" at bounding box center [263, 146] width 279 height 14
type input "1"
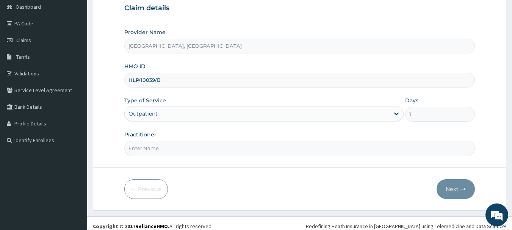
click at [241, 149] on input "Practitioner" at bounding box center [299, 148] width 351 height 15
type input "DR OMOLE"
click at [465, 189] on icon "button" at bounding box center [462, 188] width 5 height 5
